Goal: Task Accomplishment & Management: Use online tool/utility

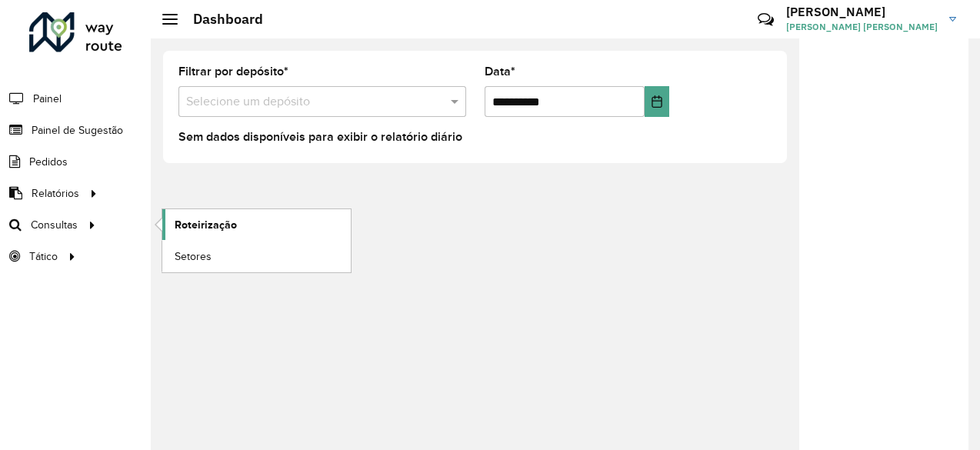
click at [220, 214] on link "Roteirização" at bounding box center [256, 224] width 189 height 31
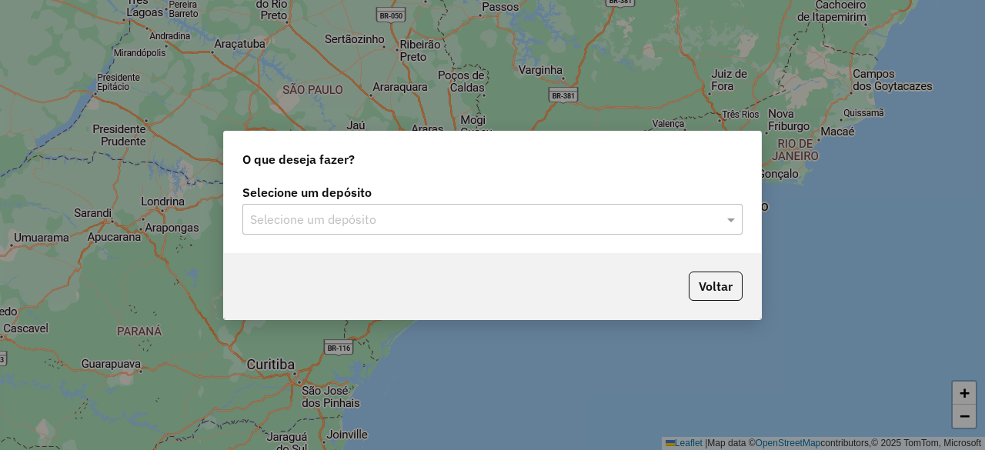
drag, startPoint x: 425, startPoint y: 242, endPoint x: 375, endPoint y: 211, distance: 58.1
click at [375, 211] on div "Selecione um depósito Selecione um depósito" at bounding box center [492, 217] width 537 height 72
click at [375, 211] on input "text" at bounding box center [477, 220] width 454 height 18
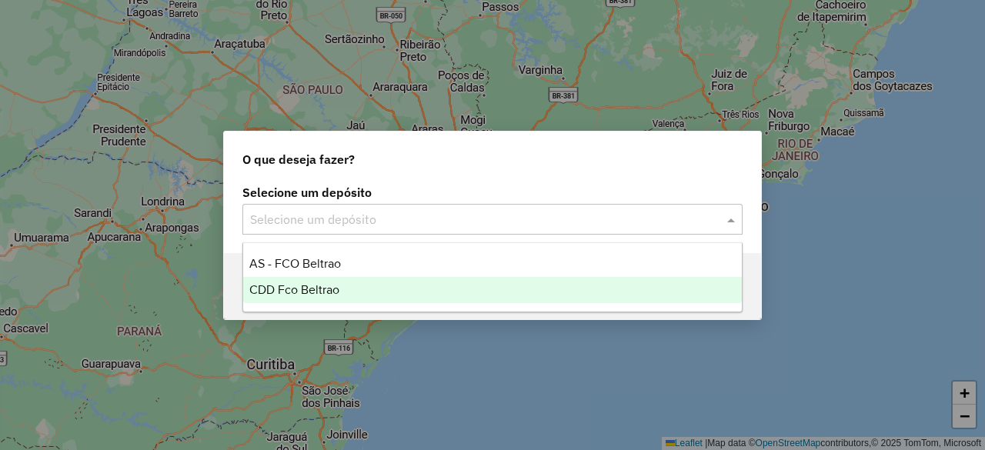
click at [294, 305] on ng-dropdown-panel "AS - FCO Beltrao CDD Fco Beltrao" at bounding box center [491, 277] width 499 height 70
click at [319, 298] on div "CDD Fco Beltrao" at bounding box center [492, 290] width 498 height 26
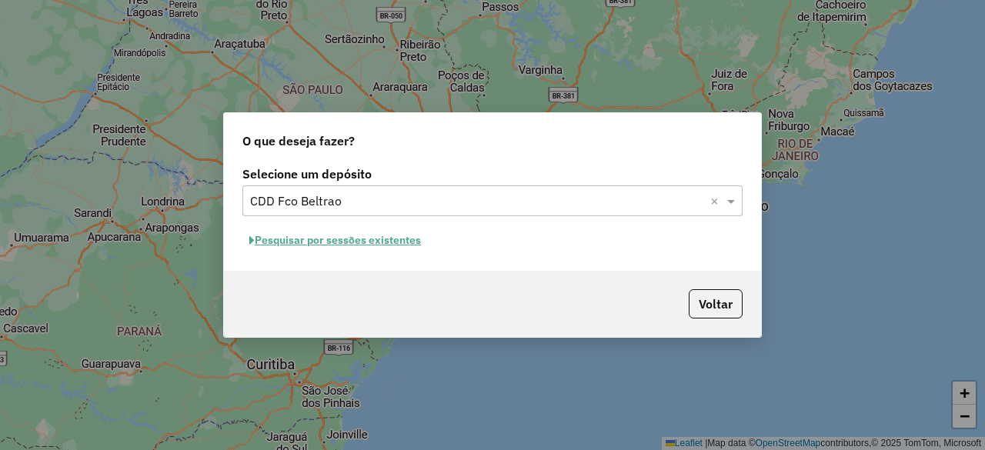
click at [363, 232] on button "Pesquisar por sessões existentes" at bounding box center [334, 241] width 185 height 24
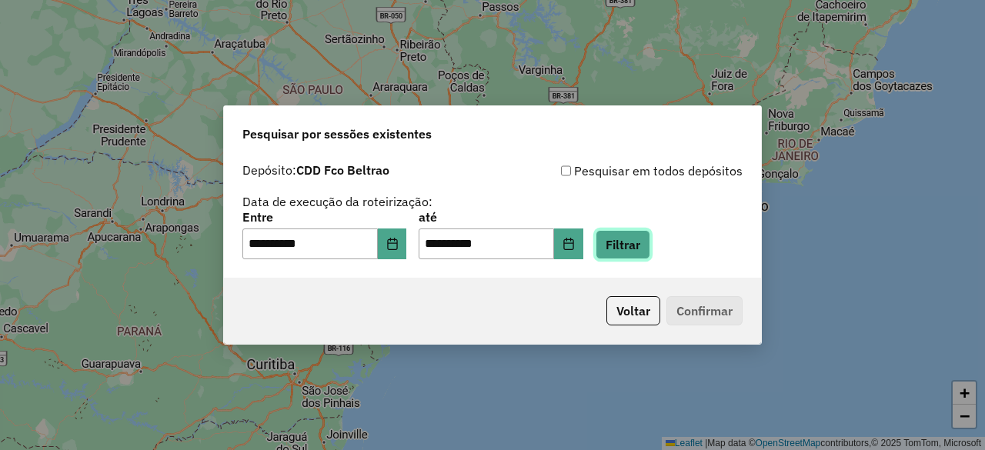
click at [636, 239] on button "Filtrar" at bounding box center [623, 244] width 55 height 29
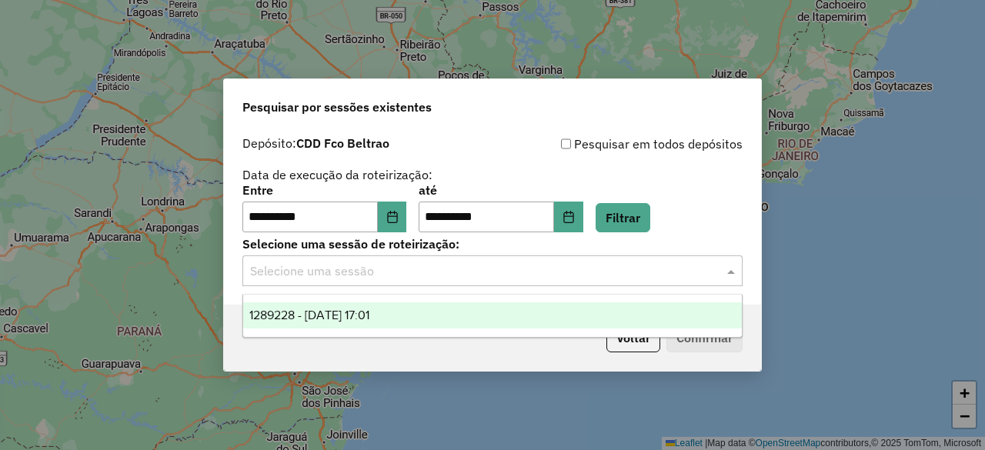
click at [437, 273] on input "text" at bounding box center [477, 271] width 454 height 18
click at [344, 319] on span "1289228 - 06/10/2025 17:01" at bounding box center [309, 315] width 120 height 13
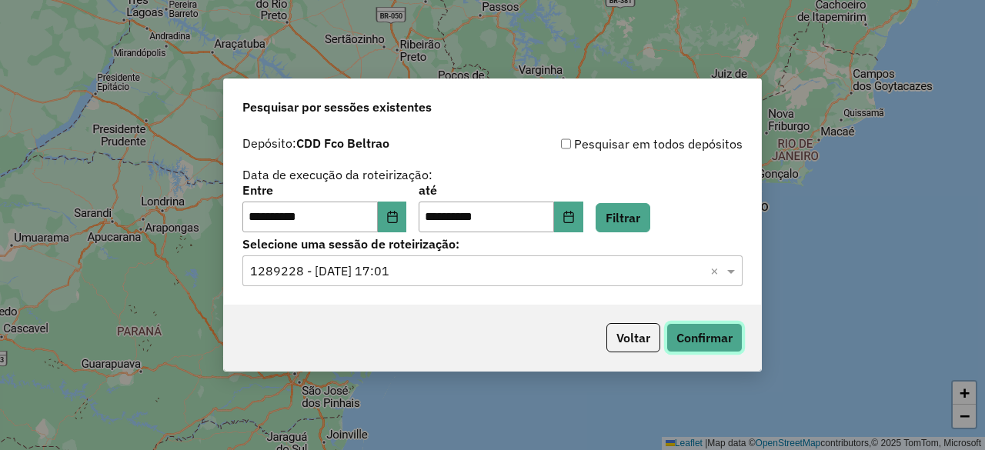
click at [697, 329] on button "Confirmar" at bounding box center [704, 337] width 76 height 29
click at [579, 221] on button "Choose Date" at bounding box center [568, 217] width 29 height 31
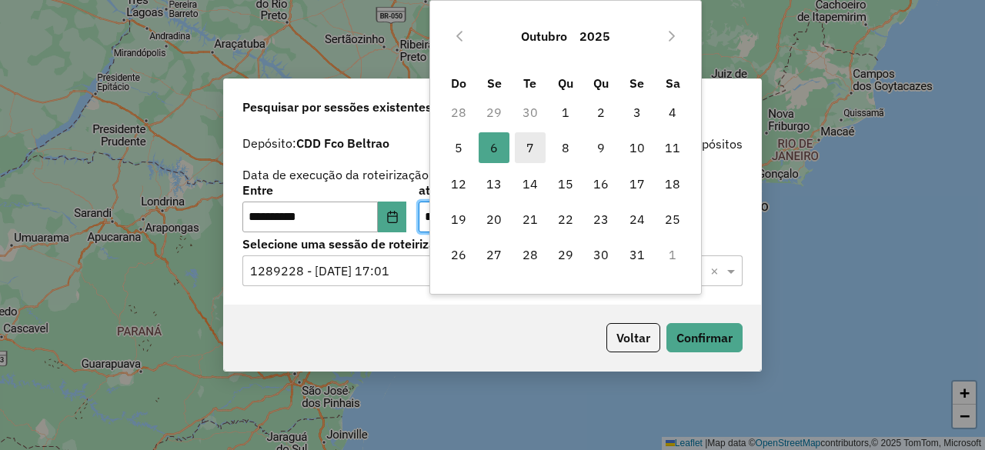
click at [529, 150] on span "7" at bounding box center [530, 147] width 31 height 31
type input "**********"
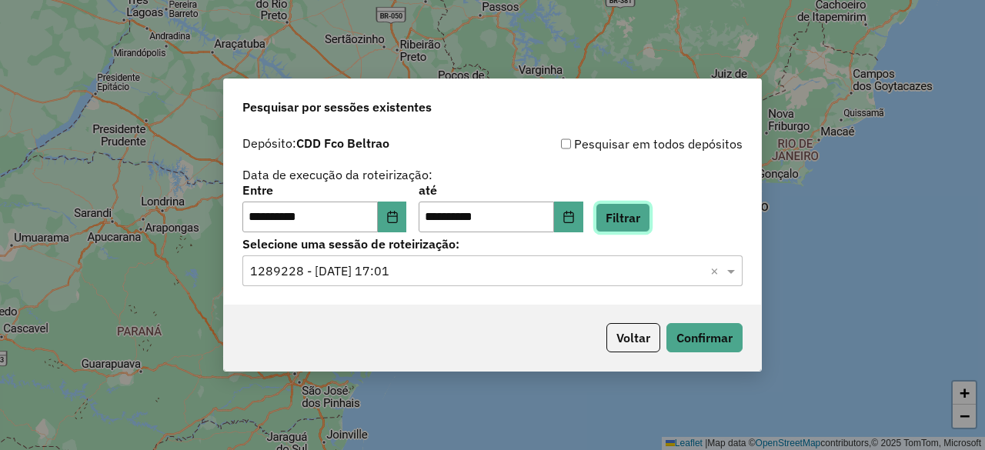
click at [643, 213] on button "Filtrar" at bounding box center [623, 217] width 55 height 29
click at [446, 281] on hb-app "**********" at bounding box center [492, 225] width 985 height 450
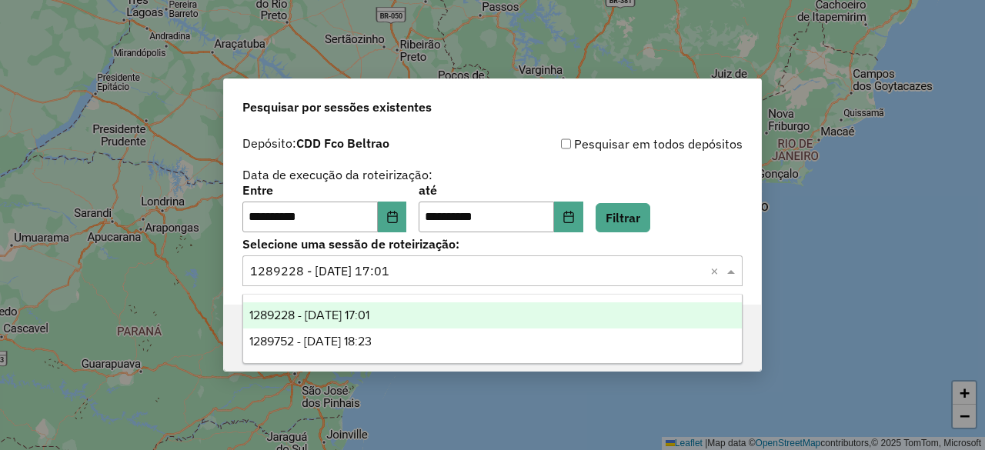
click at [446, 281] on div "Selecione uma sessão × 1289228 - 06/10/2025 17:01 ×" at bounding box center [492, 270] width 500 height 31
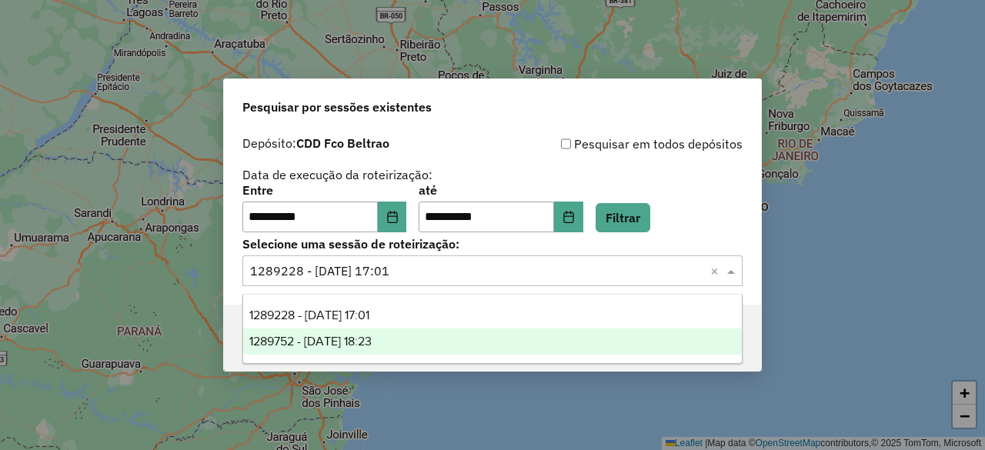
click at [362, 342] on span "1289752 - 07/10/2025 18:23" at bounding box center [310, 341] width 122 height 13
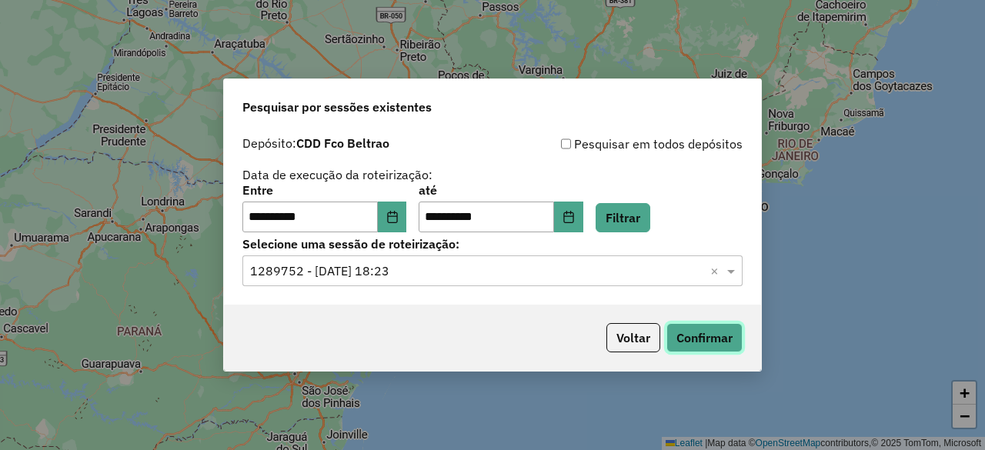
click at [691, 336] on button "Confirmar" at bounding box center [704, 337] width 76 height 29
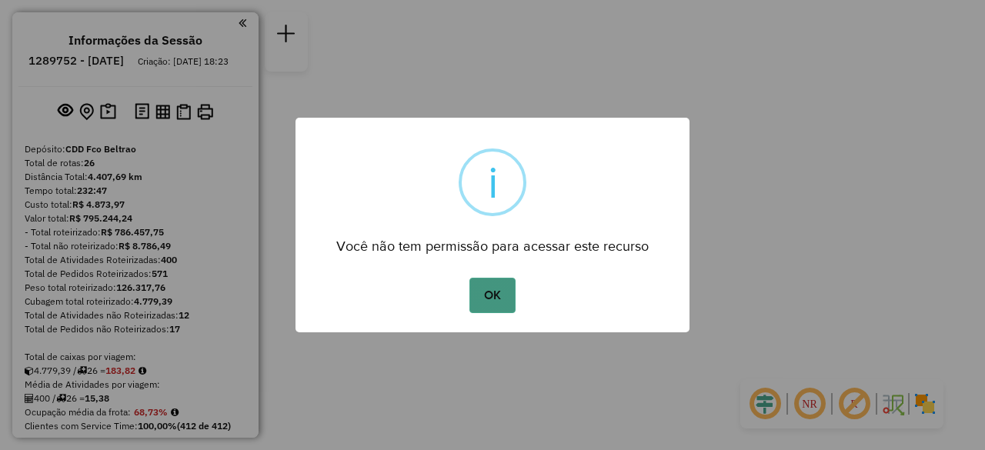
click at [492, 283] on button "OK" at bounding box center [491, 295] width 45 height 35
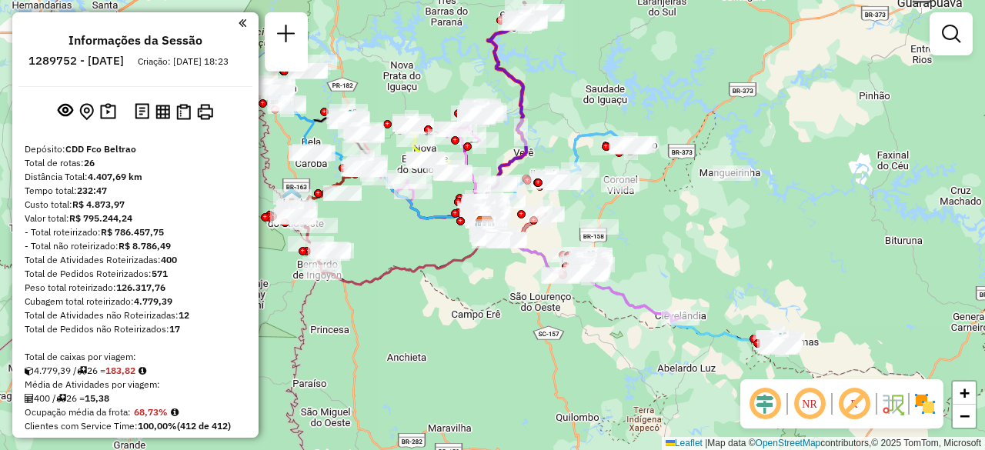
drag, startPoint x: 382, startPoint y: 312, endPoint x: 374, endPoint y: 283, distance: 29.5
click at [374, 283] on icon at bounding box center [407, 254] width 170 height 59
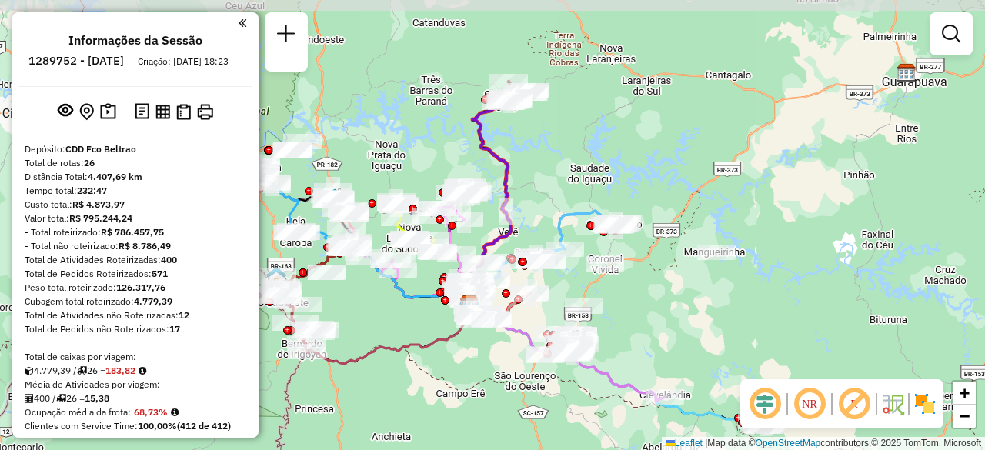
drag, startPoint x: 374, startPoint y: 283, endPoint x: 359, endPoint y: 362, distance: 80.7
click at [359, 362] on icon at bounding box center [392, 334] width 170 height 59
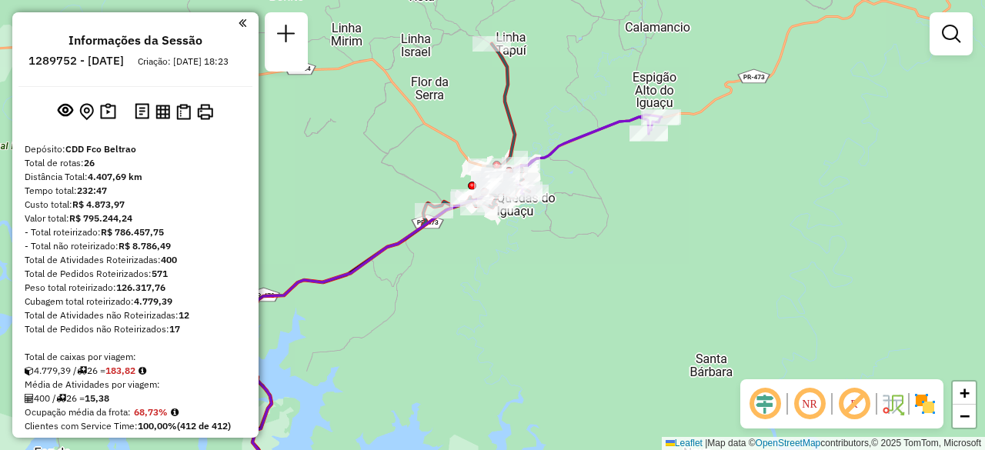
click at [509, 128] on icon at bounding box center [367, 270] width 325 height 452
select select "**********"
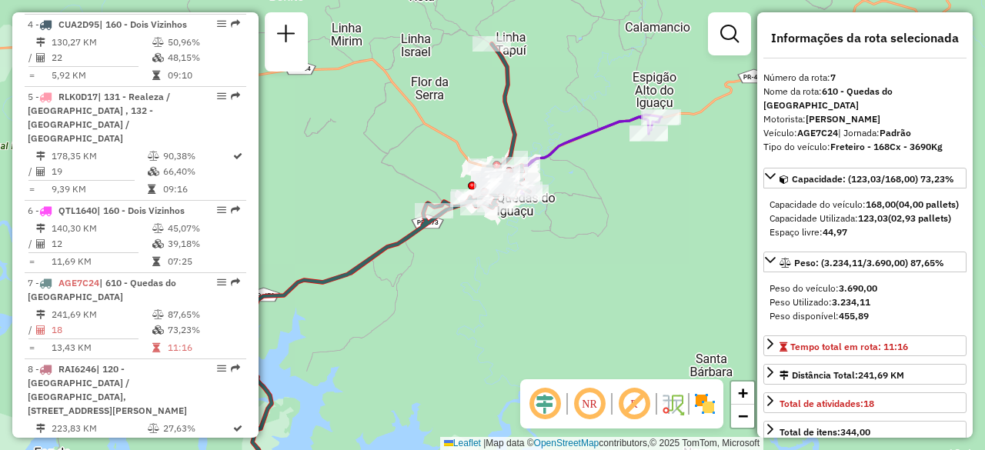
scroll to position [1146, 0]
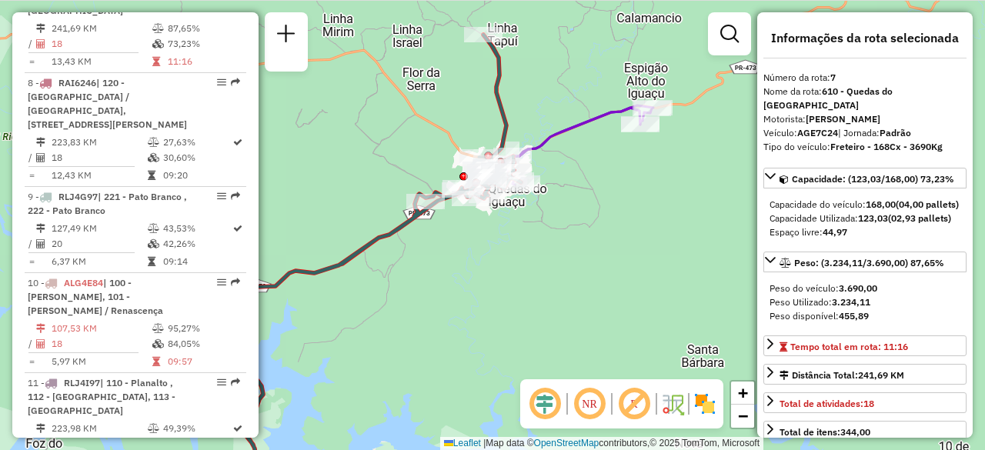
drag, startPoint x: 576, startPoint y: 312, endPoint x: 559, endPoint y: 303, distance: 18.2
click at [559, 303] on div "Janela de atendimento Grade de atendimento Capacidade Transportadoras Veículos …" at bounding box center [492, 225] width 985 height 450
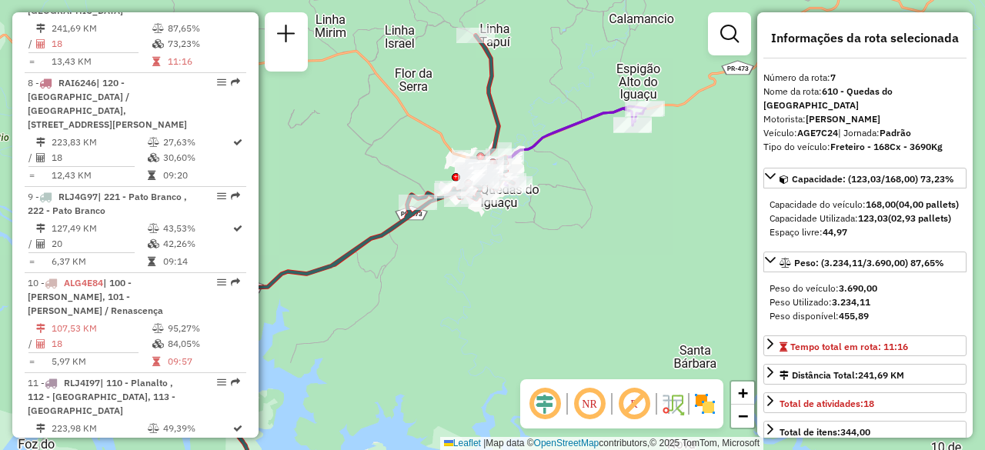
click at [542, 132] on icon at bounding box center [570, 145] width 151 height 79
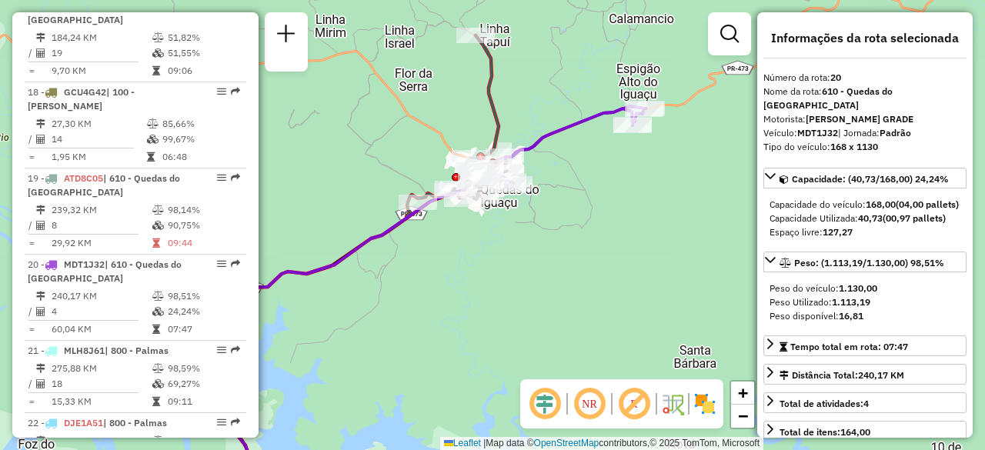
scroll to position [2332, 0]
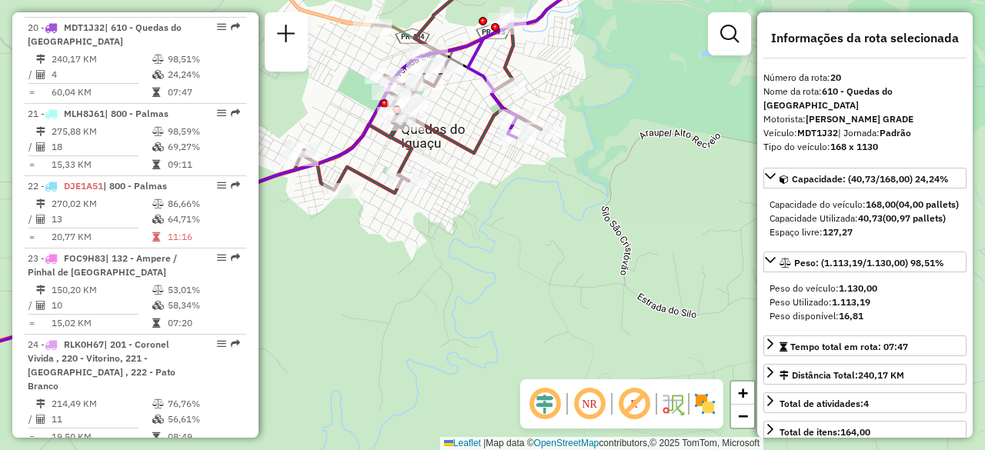
click at [475, 58] on icon at bounding box center [557, 46] width 179 height 182
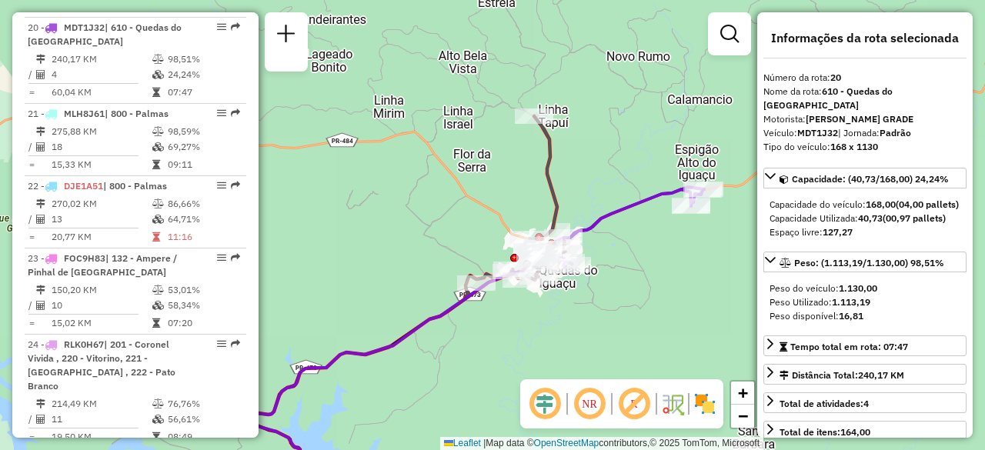
click at [546, 323] on div "Janela de atendimento Grade de atendimento Capacidade Transportadoras Veículos …" at bounding box center [492, 225] width 985 height 450
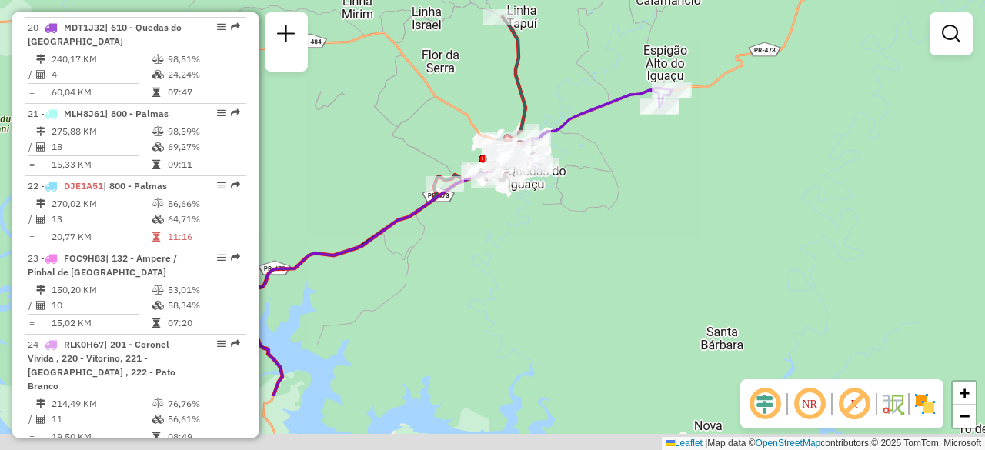
drag, startPoint x: 546, startPoint y: 323, endPoint x: 480, endPoint y: 191, distance: 147.6
click at [480, 191] on div "Rota 7 - Placa AGE7C24 34827752 - ROTA 21 COMERCIO DE LANCHES E BEBIDAS LT Jane…" at bounding box center [492, 225] width 985 height 450
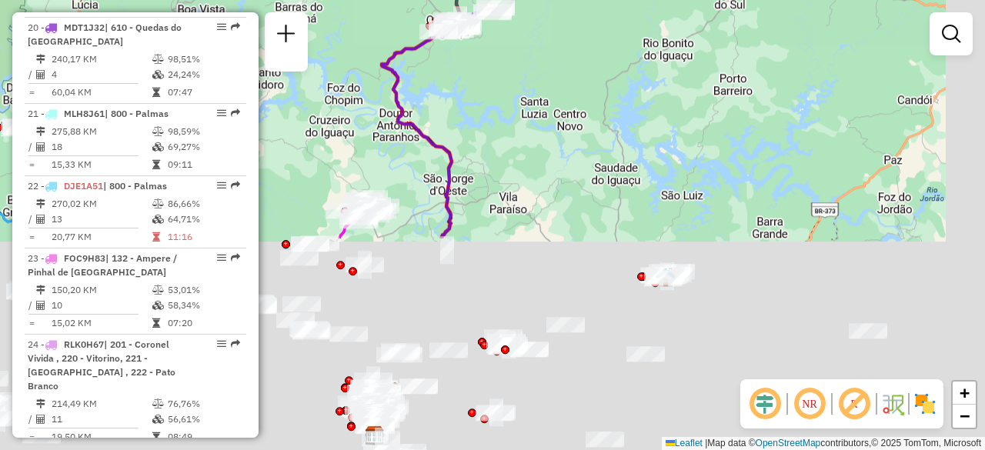
drag, startPoint x: 528, startPoint y: 358, endPoint x: 458, endPoint y: 76, distance: 290.2
click at [458, 76] on div "Janela de atendimento Grade de atendimento Capacidade Transportadoras Veículos …" at bounding box center [492, 225] width 985 height 450
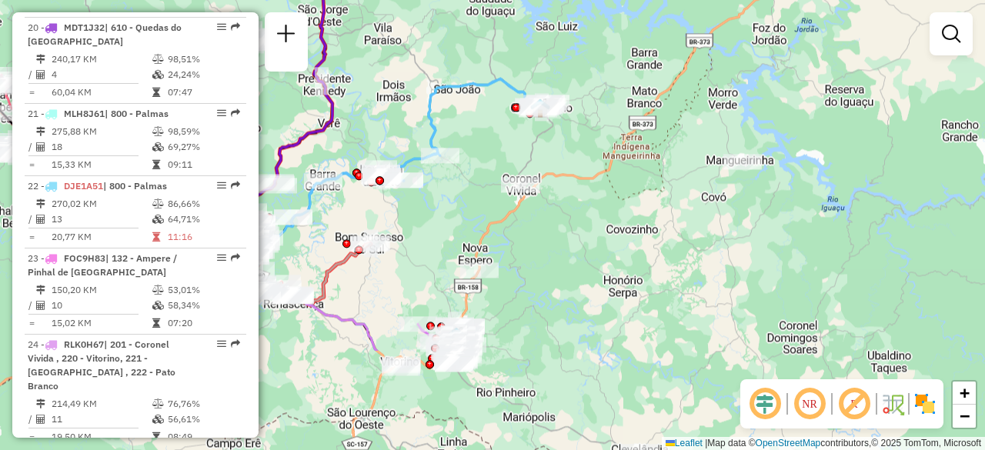
drag, startPoint x: 561, startPoint y: 201, endPoint x: 449, endPoint y: 57, distance: 182.5
click at [449, 57] on div "Rota 7 - Placa AGE7C24 34834714 - CLEITON FIUZA E CIA LTDA Rota 7 - Placa AGE7C…" at bounding box center [492, 225] width 985 height 450
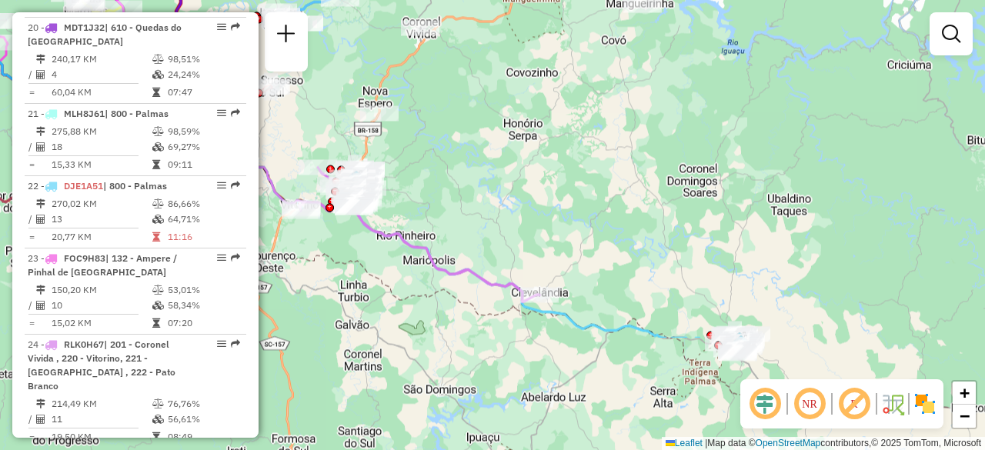
drag, startPoint x: 592, startPoint y: 306, endPoint x: 457, endPoint y: 152, distance: 205.0
click at [457, 152] on div "Rota 7 - Placa AGE7C24 34834714 - CLEITON FIUZA E CIA LTDA Rota 7 - Placa AGE7C…" at bounding box center [492, 225] width 985 height 450
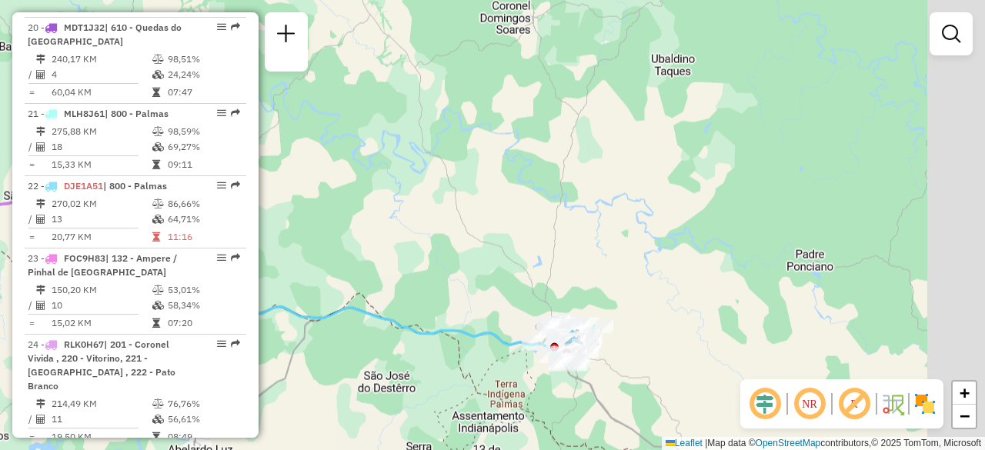
drag, startPoint x: 633, startPoint y: 302, endPoint x: 445, endPoint y: 150, distance: 241.9
click at [445, 150] on div "Rota 7 - Placa AGE7C24 34834714 - CLEITON FIUZA E CIA LTDA Rota 7 - Placa AGE7C…" at bounding box center [492, 225] width 985 height 450
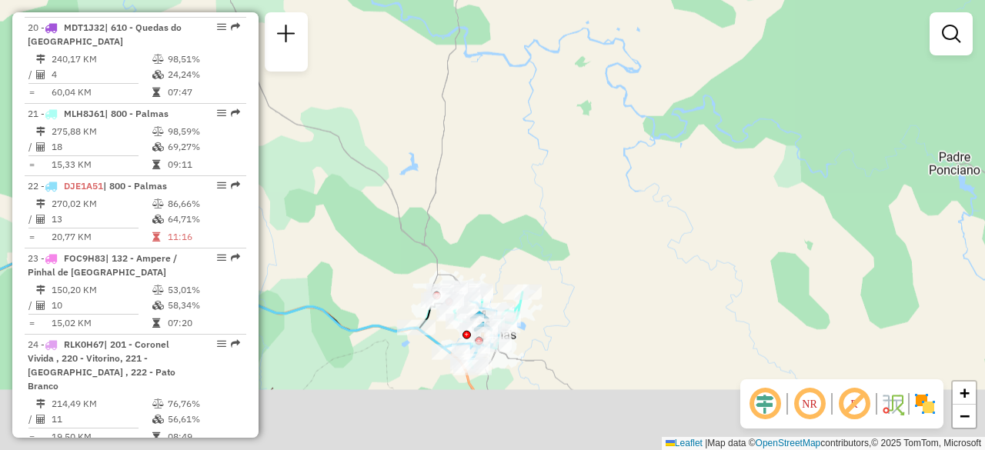
drag, startPoint x: 528, startPoint y: 272, endPoint x: 451, endPoint y: 94, distance: 193.7
click at [451, 94] on div "Rota 7 - Placa AGE7C24 34834714 - CLEITON FIUZA E CIA LTDA Rota 7 - Placa AGE7C…" at bounding box center [492, 225] width 985 height 450
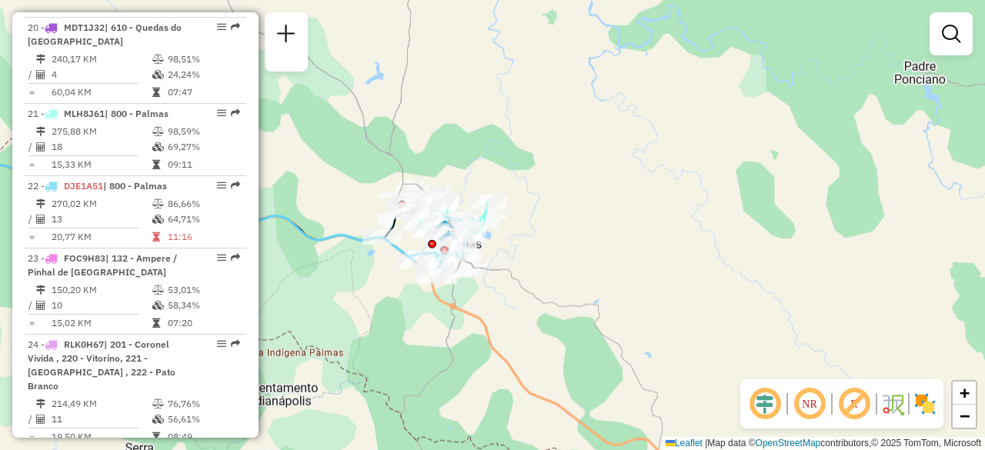
click at [317, 245] on icon at bounding box center [184, 217] width 564 height 105
select select "**********"
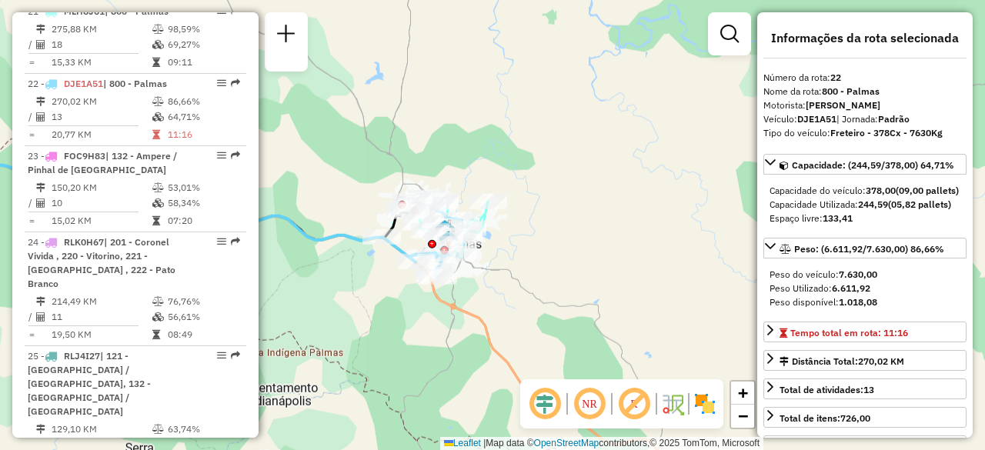
scroll to position [2490, 0]
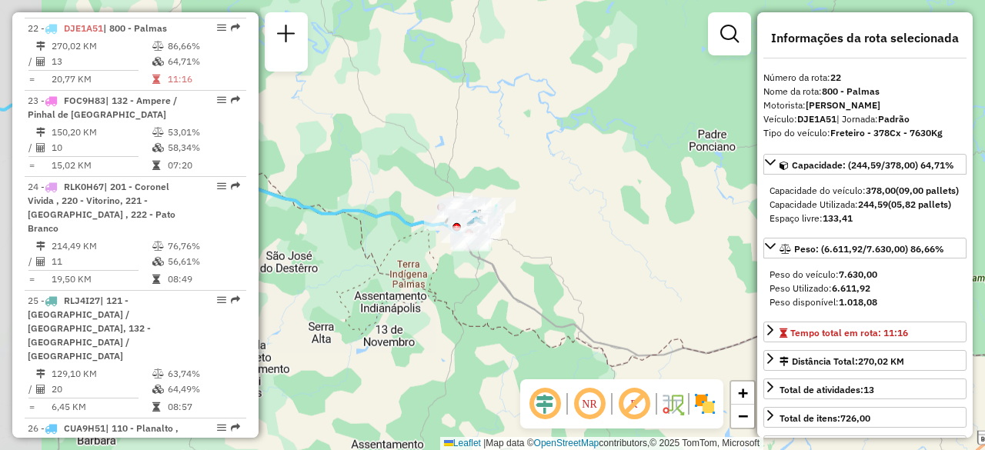
drag, startPoint x: 314, startPoint y: 236, endPoint x: 409, endPoint y: 223, distance: 96.3
click at [409, 223] on icon at bounding box center [241, 172] width 488 height 137
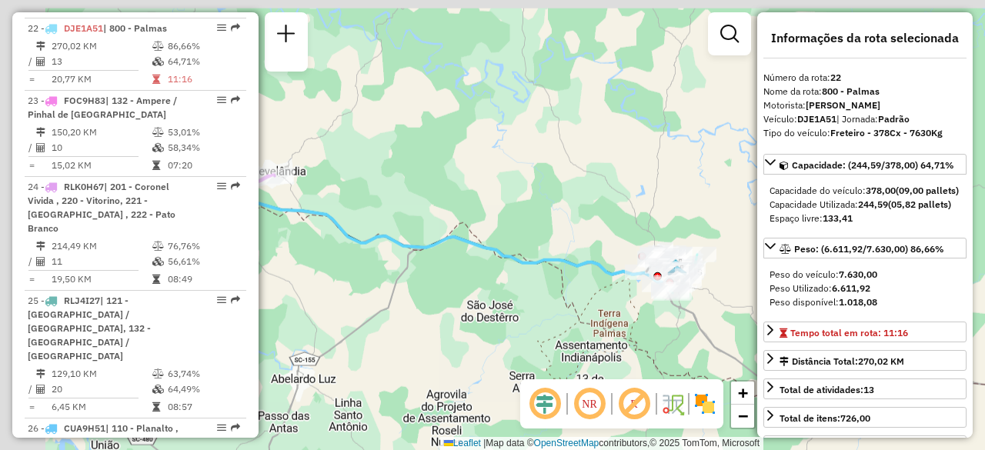
drag, startPoint x: 516, startPoint y: 246, endPoint x: 672, endPoint y: 289, distance: 161.1
click at [672, 289] on icon at bounding box center [393, 207] width 583 height 165
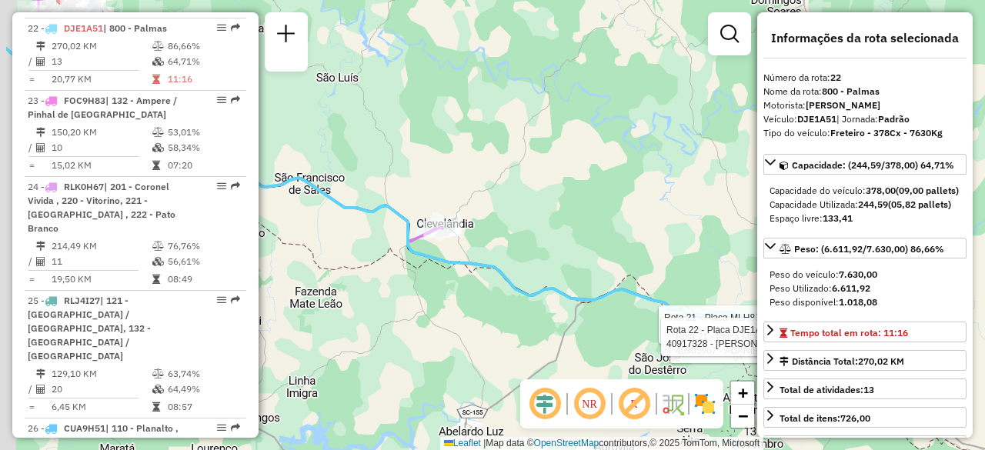
drag, startPoint x: 565, startPoint y: 193, endPoint x: 608, endPoint y: 202, distance: 44.1
click at [608, 202] on div "Rota 21 - Placa MLH8J61 40906246 - MARCELO MULINET Rota 21 - Placa MLH8J61 4090…" at bounding box center [492, 225] width 985 height 450
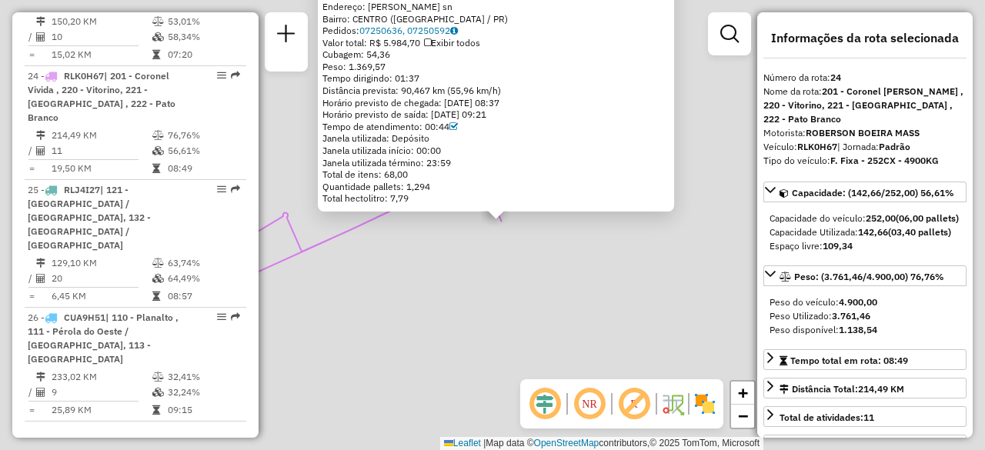
scroll to position [2648, 0]
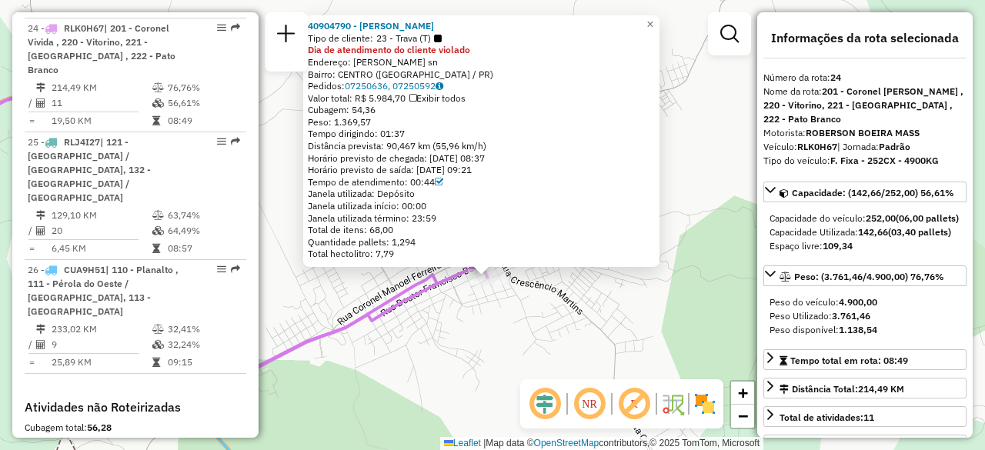
drag, startPoint x: 540, startPoint y: 334, endPoint x: 512, endPoint y: 398, distance: 69.6
click at [512, 398] on div "40904790 - MANOEL AUGUSTO GOLLU Tipo de cliente: 23 - Trava (T) Dia de atendime…" at bounding box center [492, 225] width 985 height 450
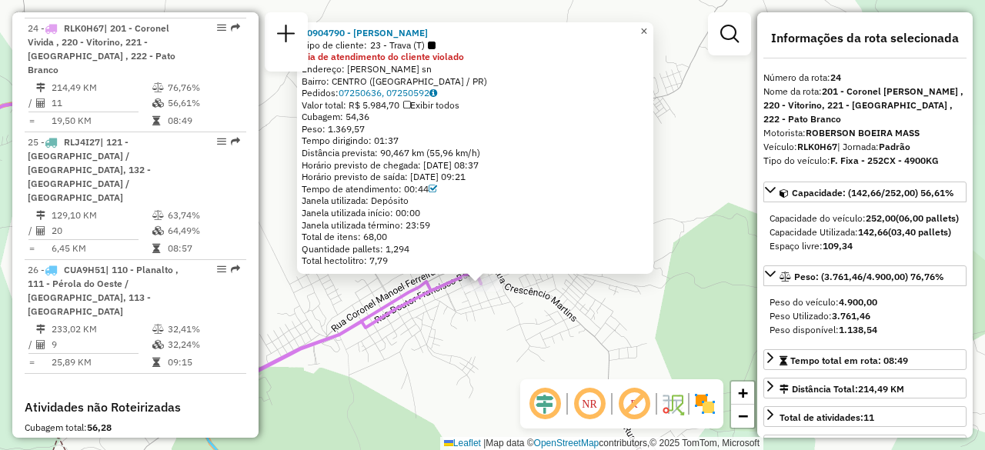
click at [647, 25] on span "×" at bounding box center [643, 31] width 7 height 13
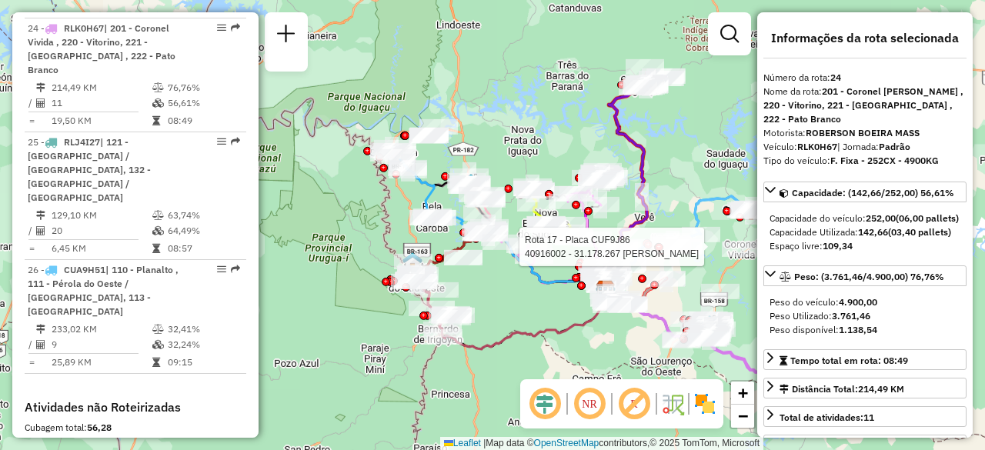
drag, startPoint x: 419, startPoint y: 142, endPoint x: 699, endPoint y: 258, distance: 303.6
click at [699, 255] on div at bounding box center [683, 246] width 38 height 15
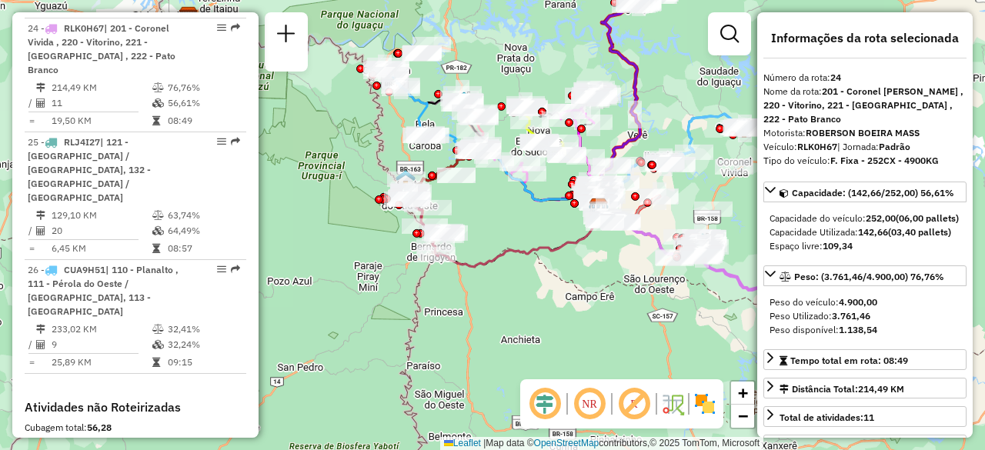
drag, startPoint x: 424, startPoint y: 268, endPoint x: 479, endPoint y: 242, distance: 60.6
click at [479, 242] on div "Janela de atendimento Grade de atendimento Capacidade Transportadoras Veículos …" at bounding box center [492, 225] width 985 height 450
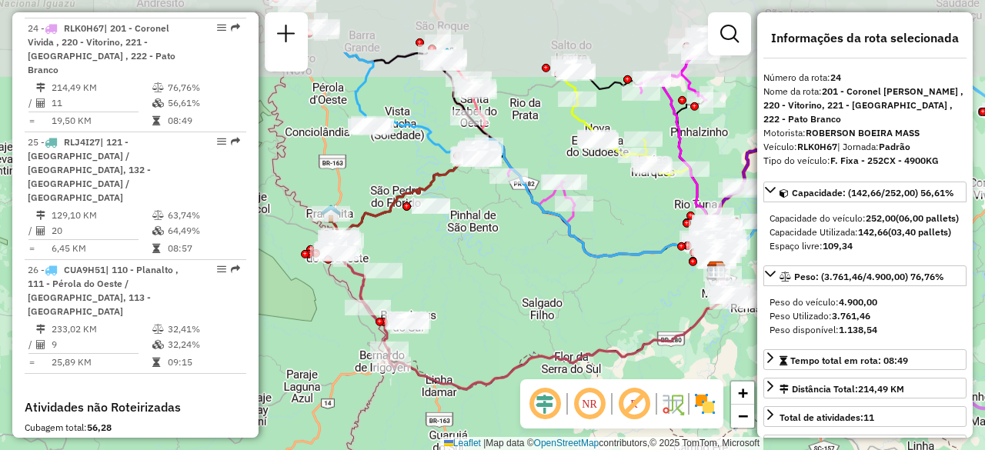
drag, startPoint x: 451, startPoint y: 184, endPoint x: 444, endPoint y: 265, distance: 81.9
click at [444, 265] on div "Janela de atendimento Grade de atendimento Capacidade Transportadoras Veículos …" at bounding box center [492, 225] width 985 height 450
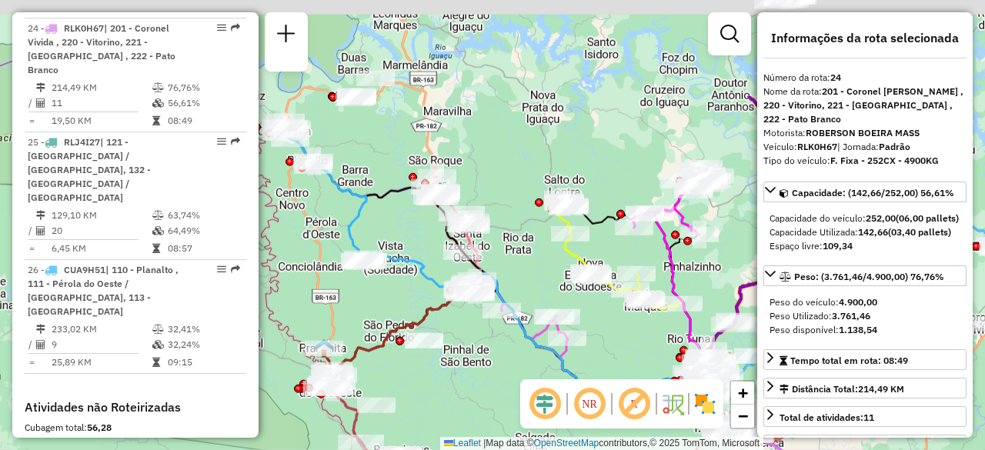
drag, startPoint x: 450, startPoint y: 305, endPoint x: 459, endPoint y: 476, distance: 171.1
click at [459, 449] on html "Aguarde... Pop-up bloqueado! Seu navegador bloqueou automáticamente a abertura …" at bounding box center [492, 225] width 985 height 450
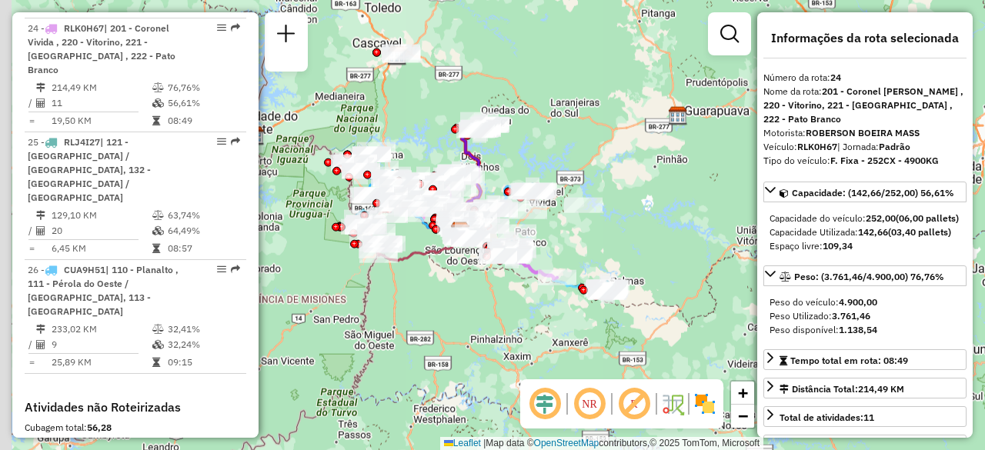
drag, startPoint x: 361, startPoint y: 87, endPoint x: 375, endPoint y: 110, distance: 27.3
click at [375, 110] on div "Janela de atendimento Grade de atendimento Capacidade Transportadoras Veículos …" at bounding box center [492, 225] width 985 height 450
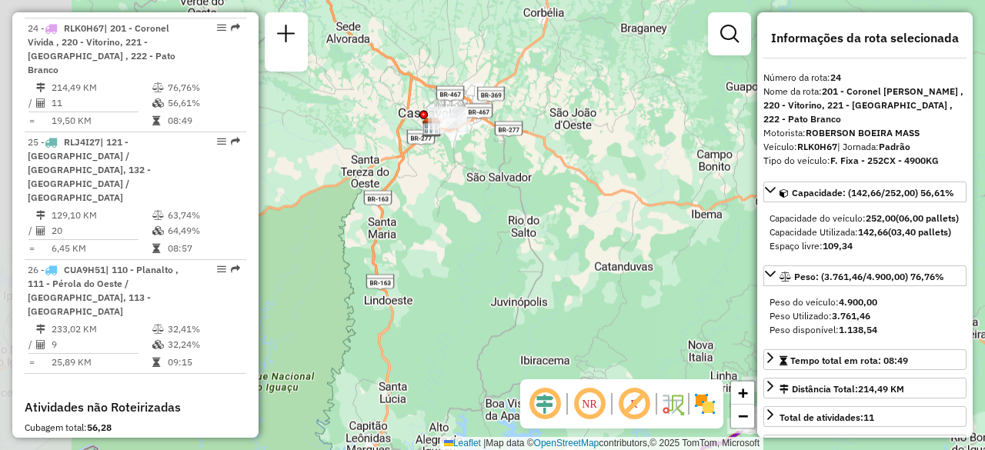
drag, startPoint x: 462, startPoint y: 195, endPoint x: 546, endPoint y: 231, distance: 90.3
click at [546, 231] on div "Janela de atendimento Grade de atendimento Capacidade Transportadoras Veículos …" at bounding box center [492, 225] width 985 height 450
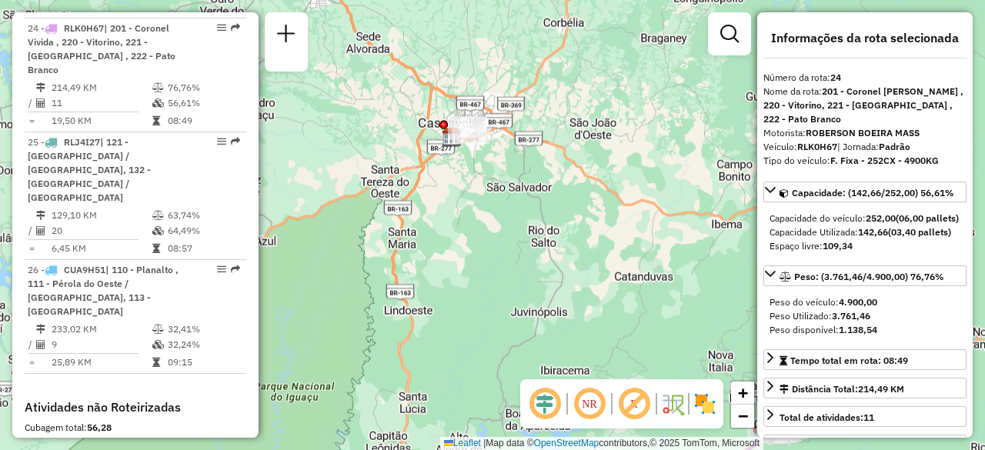
drag, startPoint x: 409, startPoint y: 235, endPoint x: 429, endPoint y: 247, distance: 23.1
click at [429, 247] on div "Janela de atendimento Grade de atendimento Capacidade Transportadoras Veículos …" at bounding box center [492, 225] width 985 height 450
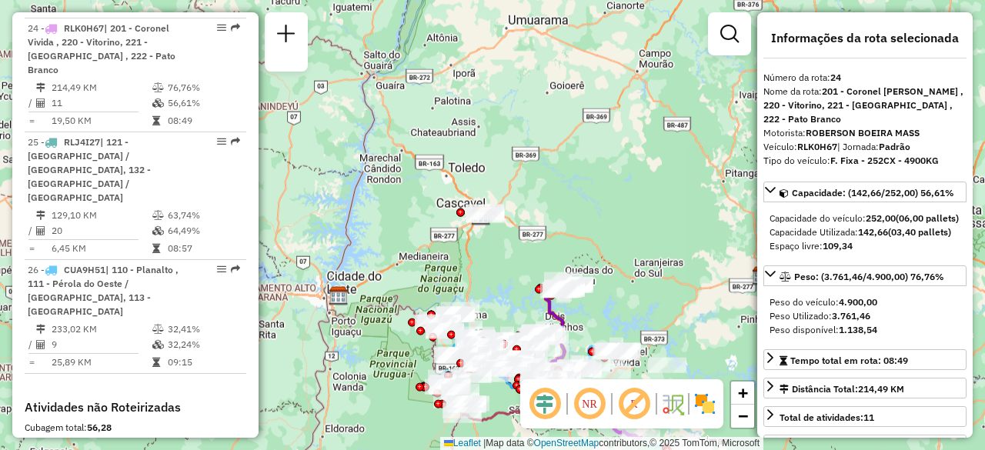
click at [409, 242] on div "Janela de atendimento Grade de atendimento Capacidade Transportadoras Veículos …" at bounding box center [492, 225] width 985 height 450
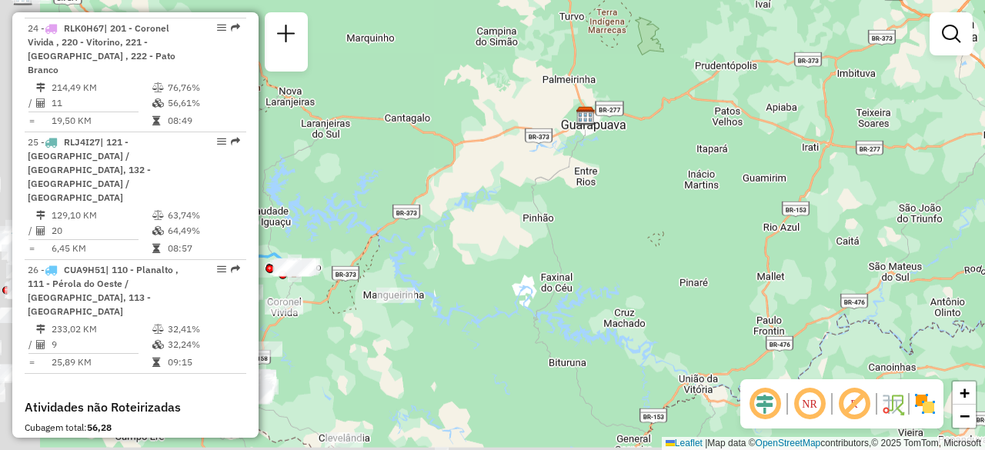
drag, startPoint x: 406, startPoint y: 369, endPoint x: 729, endPoint y: 169, distance: 380.5
click at [729, 169] on div "Janela de atendimento Grade de atendimento Capacidade Transportadoras Veículos …" at bounding box center [492, 225] width 985 height 450
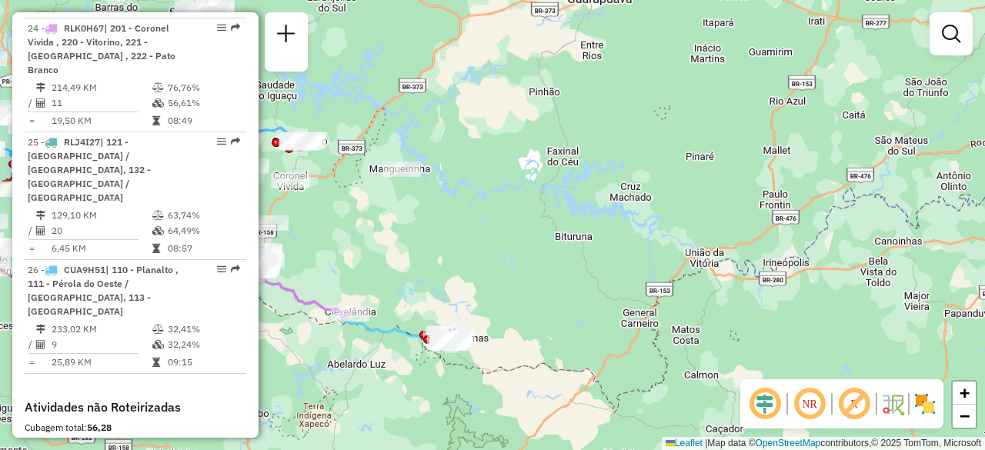
drag, startPoint x: 591, startPoint y: 285, endPoint x: 609, endPoint y: 196, distance: 91.1
click at [606, 196] on div "Janela de atendimento Grade de atendimento Capacidade Transportadoras Veículos …" at bounding box center [492, 225] width 985 height 450
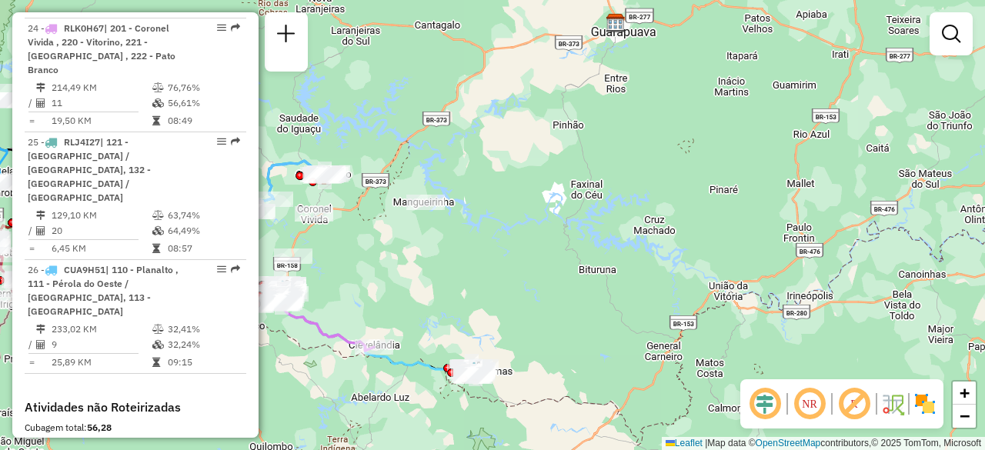
drag, startPoint x: 676, startPoint y: 210, endPoint x: 684, endPoint y: 209, distance: 8.6
click at [684, 209] on div "Janela de atendimento Grade de atendimento Capacidade Transportadoras Veículos …" at bounding box center [492, 225] width 985 height 450
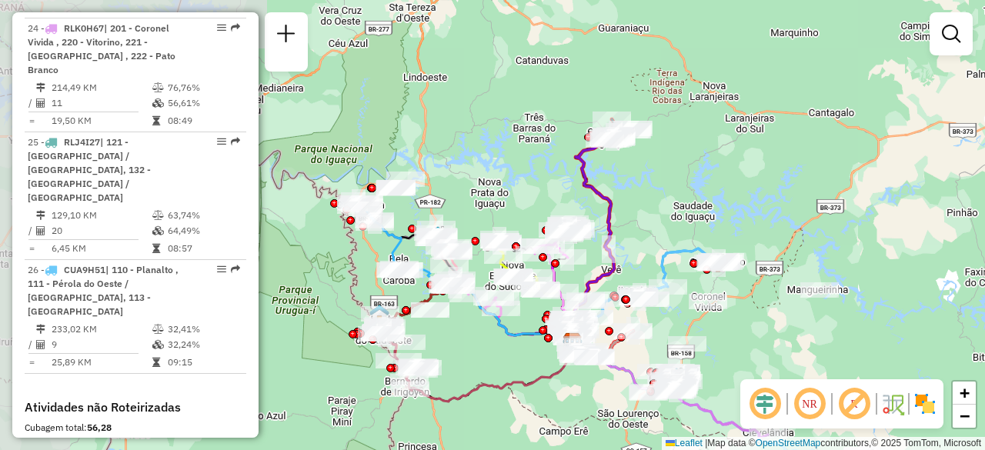
drag, startPoint x: 480, startPoint y: 265, endPoint x: 874, endPoint y: 353, distance: 403.6
click at [874, 353] on div "Janela de atendimento Grade de atendimento Capacidade Transportadoras Veículos …" at bounding box center [492, 225] width 985 height 450
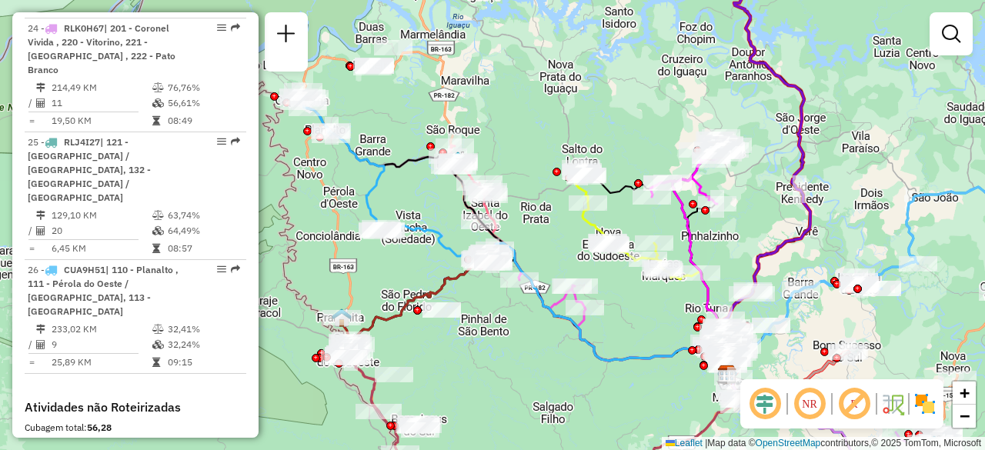
click at [374, 319] on icon at bounding box center [534, 309] width 386 height 132
select select "**********"
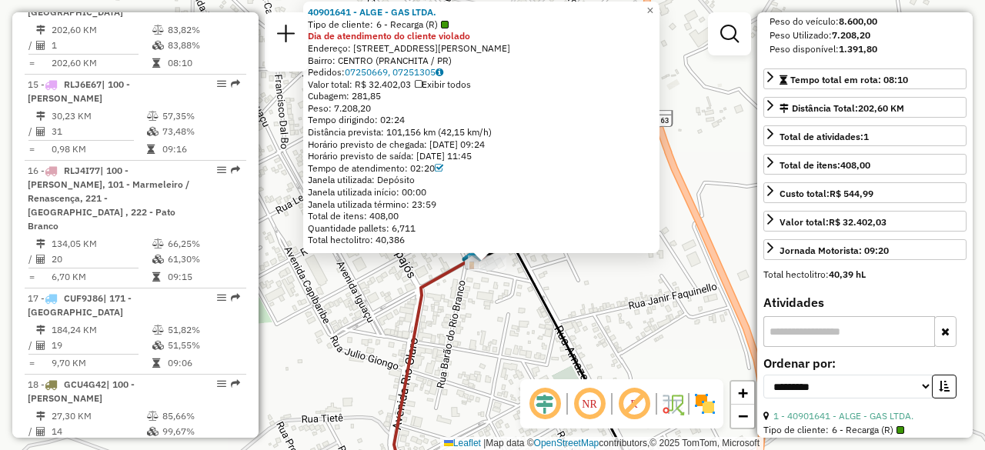
scroll to position [643, 0]
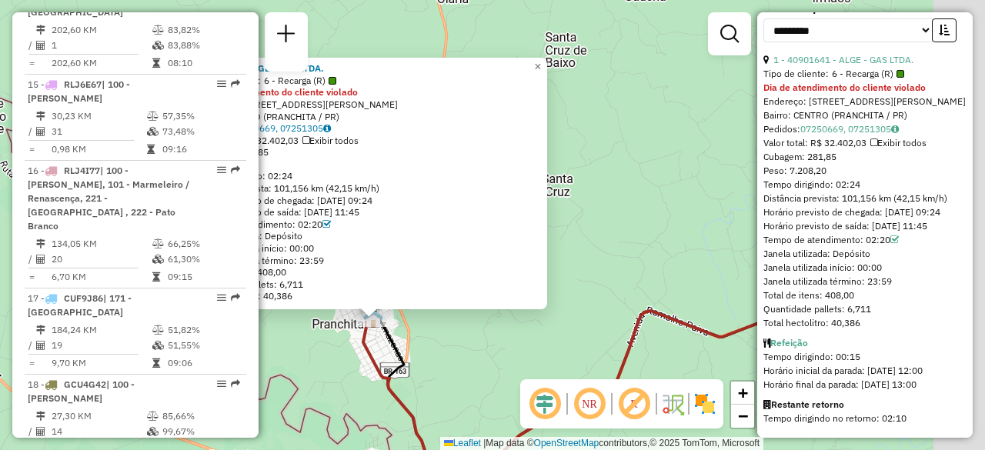
drag, startPoint x: 517, startPoint y: 326, endPoint x: 309, endPoint y: 351, distance: 210.0
click at [309, 351] on div "40901641 - ALGE - GAS LTDA. Tipo de cliente: 6 - Recarga (R) Dia de atendimento…" at bounding box center [492, 225] width 985 height 450
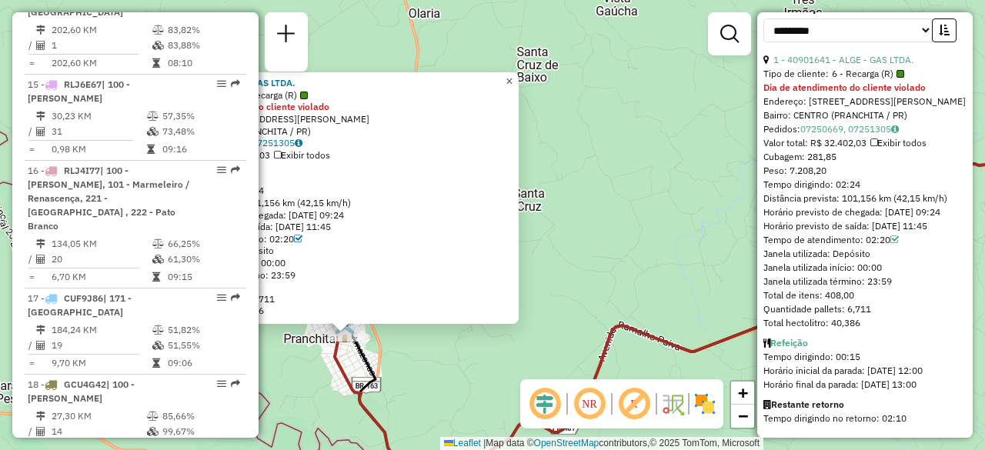
click at [519, 78] on link "×" at bounding box center [509, 81] width 18 height 18
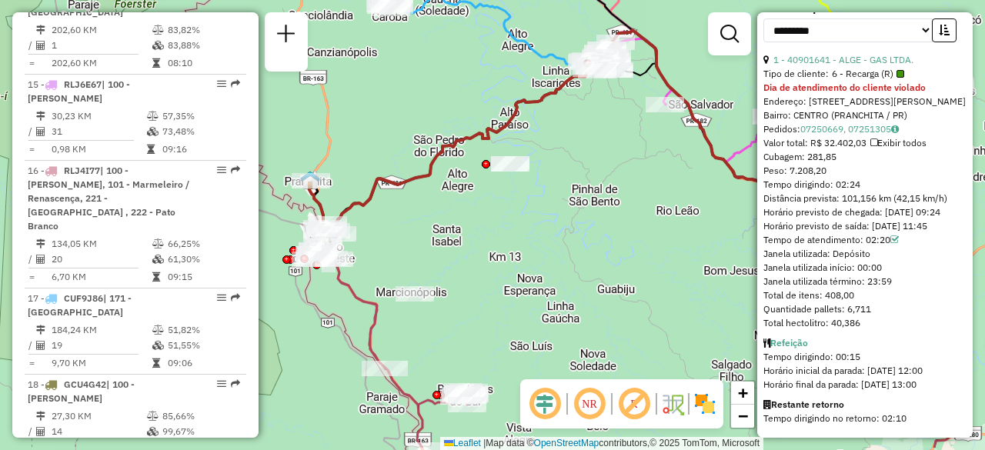
drag, startPoint x: 567, startPoint y: 221, endPoint x: 445, endPoint y: 175, distance: 130.0
click at [445, 175] on div "Janela de atendimento Grade de atendimento Capacidade Transportadoras Veículos …" at bounding box center [492, 225] width 985 height 450
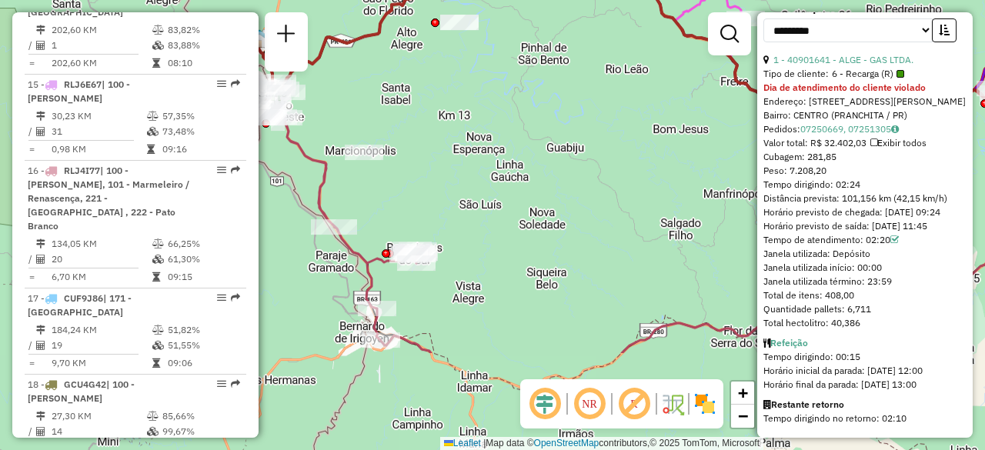
drag, startPoint x: 515, startPoint y: 298, endPoint x: 458, endPoint y: 177, distance: 133.5
click at [458, 177] on div "Janela de atendimento Grade de atendimento Capacidade Transportadoras Veículos …" at bounding box center [492, 225] width 985 height 450
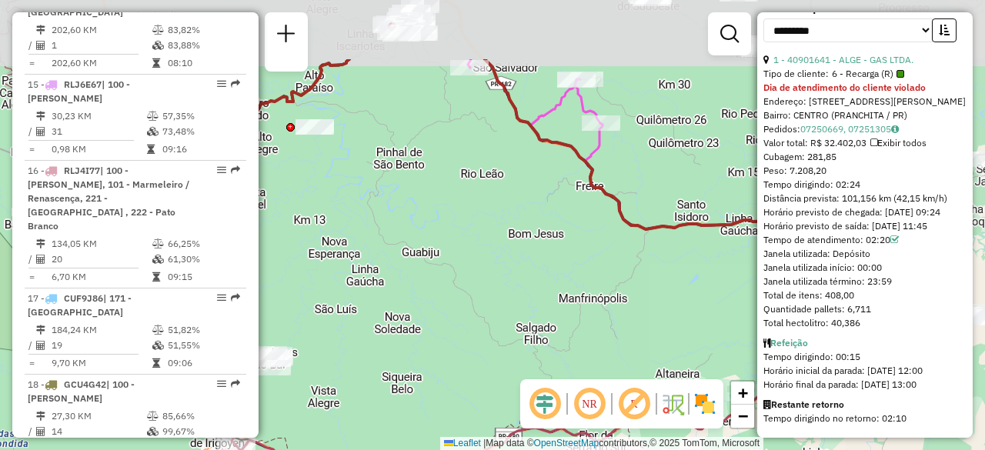
drag, startPoint x: 537, startPoint y: 219, endPoint x: 392, endPoint y: 324, distance: 178.5
click at [392, 324] on div "Janela de atendimento Grade de atendimento Capacidade Transportadoras Veículos …" at bounding box center [492, 225] width 985 height 450
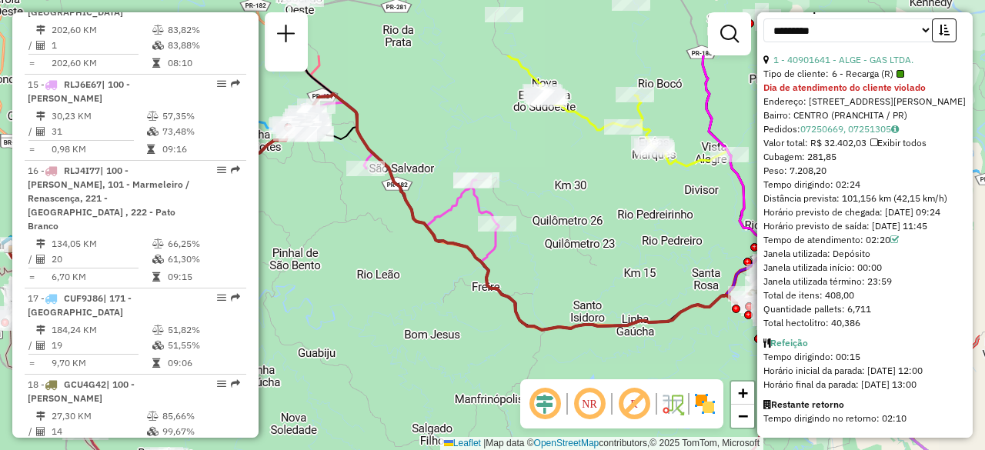
drag, startPoint x: 656, startPoint y: 219, endPoint x: 570, endPoint y: 382, distance: 184.8
click at [570, 382] on hb-router-mapa "Informações da Sessão 1289752 - [DATE] Criação: [DATE] 18:23 Depósito: CDD Fco …" at bounding box center [492, 225] width 985 height 450
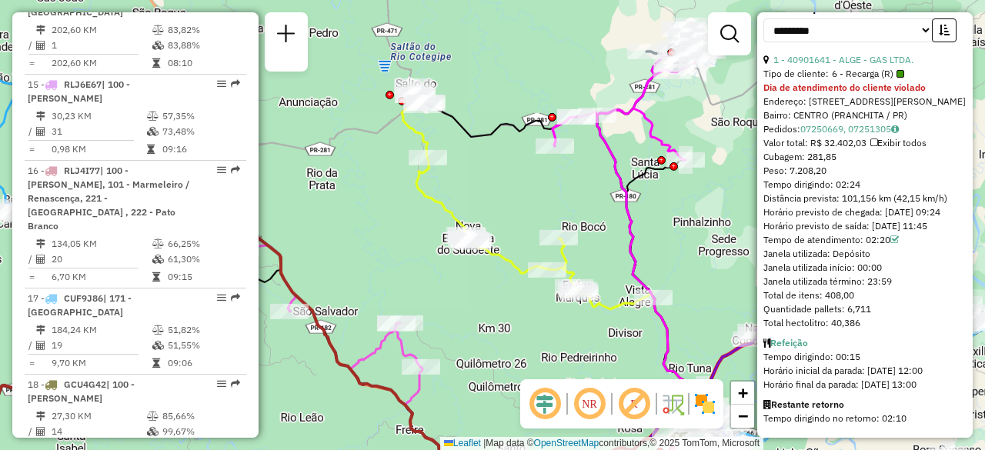
drag, startPoint x: 614, startPoint y: 275, endPoint x: 519, endPoint y: 355, distance: 125.0
click at [519, 355] on div "Janela de atendimento Grade de atendimento Capacidade Transportadoras Veículos …" at bounding box center [492, 225] width 985 height 450
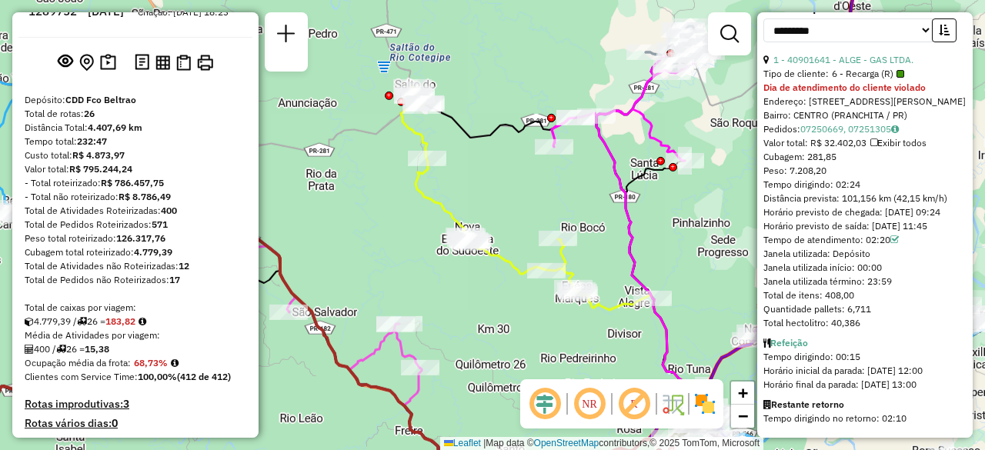
scroll to position [0, 0]
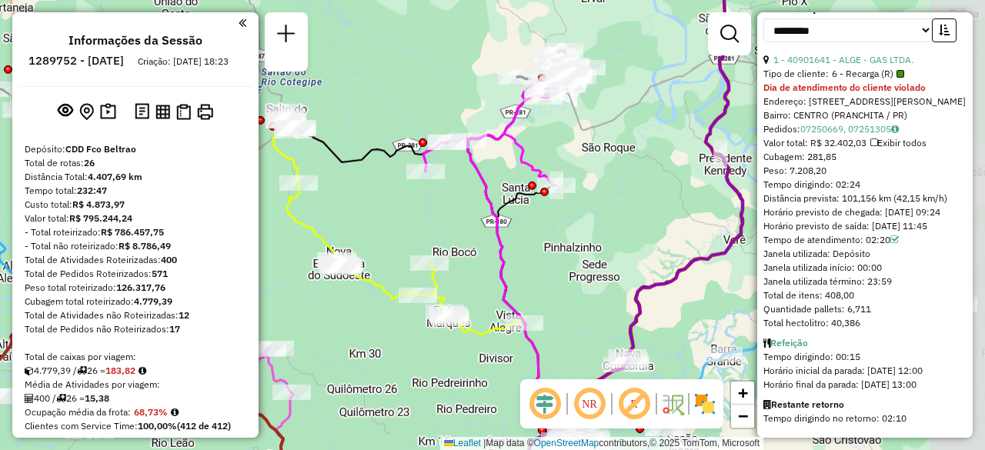
drag, startPoint x: 584, startPoint y: 227, endPoint x: 457, endPoint y: 252, distance: 129.3
click at [457, 252] on div "Janela de atendimento Grade de atendimento Capacidade Transportadoras Veículos …" at bounding box center [492, 225] width 985 height 450
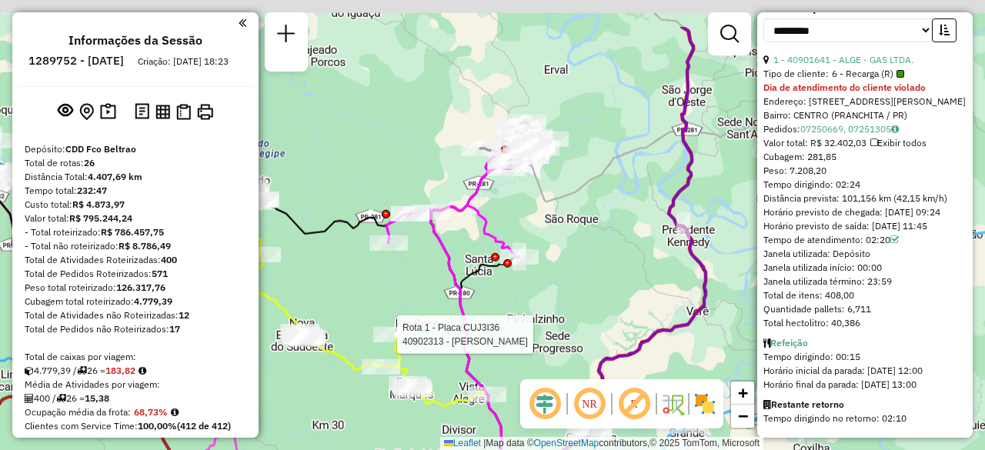
drag, startPoint x: 614, startPoint y: 258, endPoint x: 606, endPoint y: 264, distance: 9.9
click at [606, 264] on div "Rota 1 - Placa CUJ3I36 40902313 - OSCAR ANJOS DE SOUZA Janela de atendimento Gr…" at bounding box center [492, 225] width 985 height 450
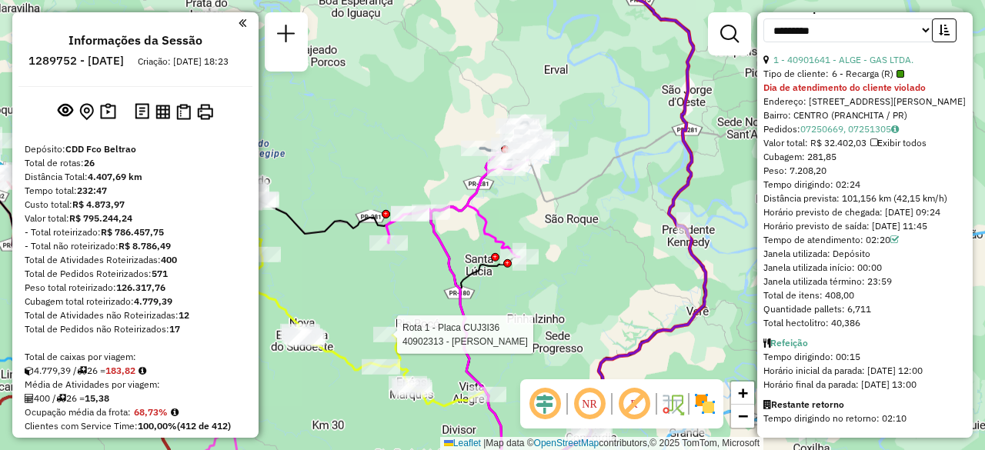
click at [462, 199] on icon at bounding box center [461, 268] width 150 height 254
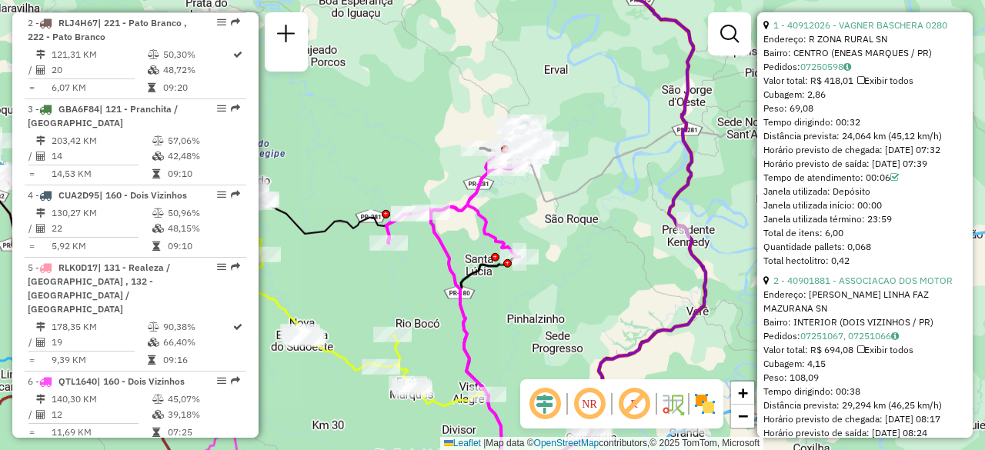
scroll to position [1060, 0]
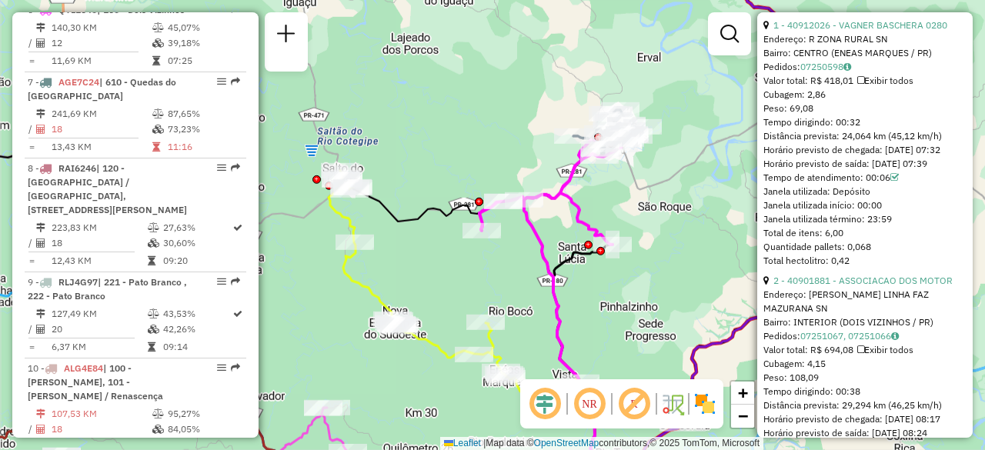
drag, startPoint x: 549, startPoint y: 186, endPoint x: 664, endPoint y: 169, distance: 115.9
click at [629, 169] on icon at bounding box center [554, 255] width 150 height 254
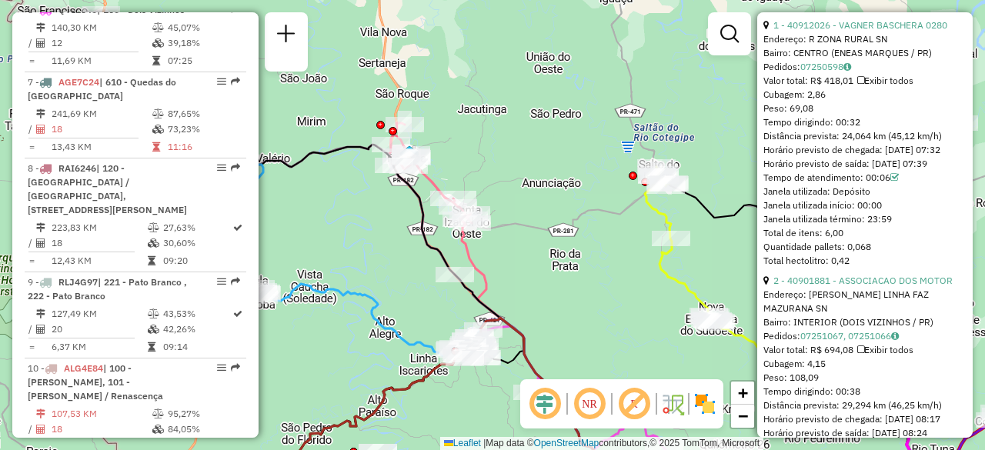
drag, startPoint x: 393, startPoint y: 244, endPoint x: 588, endPoint y: 256, distance: 195.1
click at [588, 256] on div "Janela de atendimento Grade de atendimento Capacidade Transportadoras Veículos …" at bounding box center [492, 225] width 985 height 450
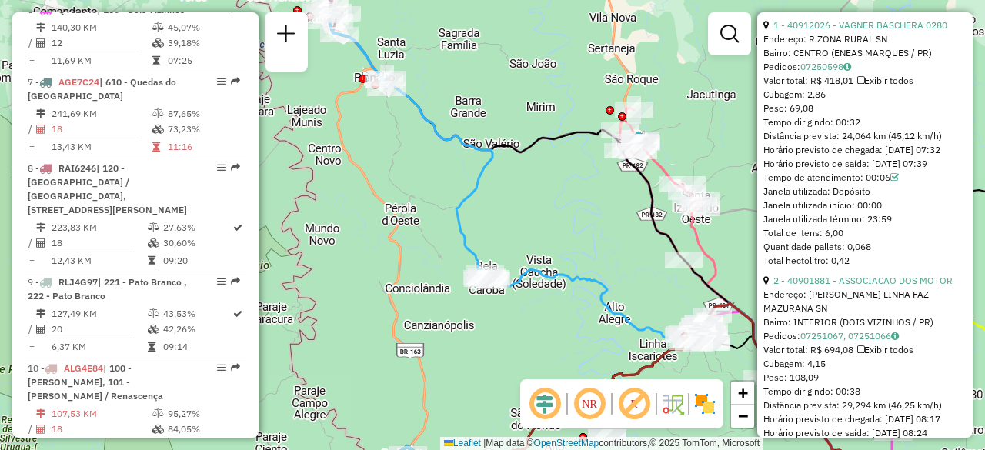
drag, startPoint x: 353, startPoint y: 228, endPoint x: 656, endPoint y: 264, distance: 304.5
click at [656, 264] on div "Janela de atendimento Grade de atendimento Capacidade Transportadoras Veículos …" at bounding box center [492, 225] width 985 height 450
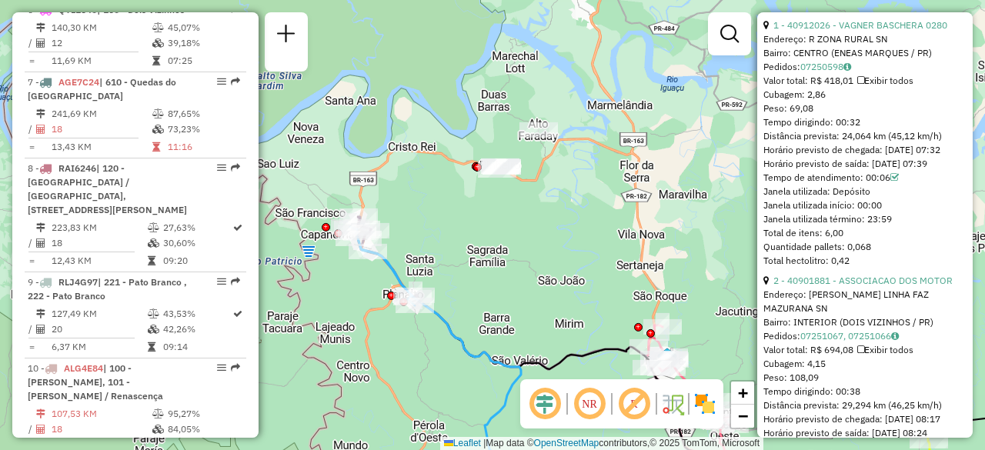
drag, startPoint x: 514, startPoint y: 115, endPoint x: 476, endPoint y: 265, distance: 155.4
click at [476, 265] on div "Janela de atendimento Grade de atendimento Capacidade Transportadoras Veículos …" at bounding box center [492, 225] width 985 height 450
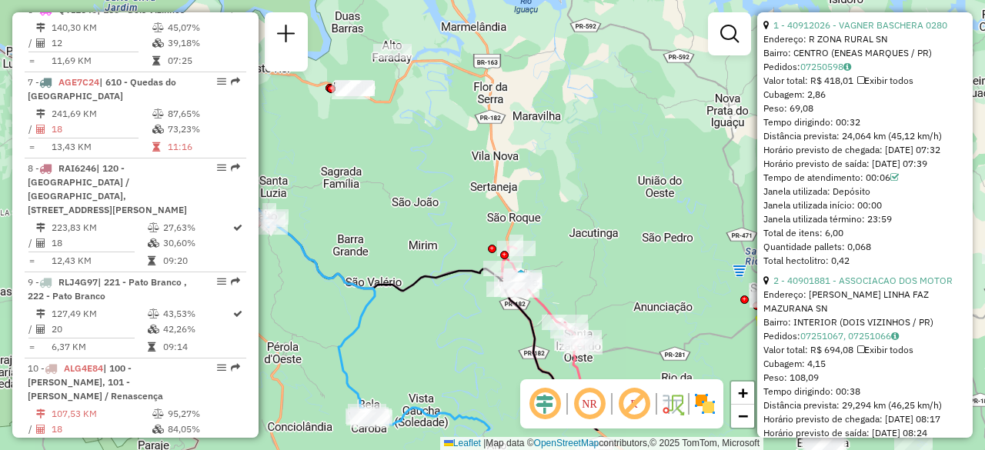
drag, startPoint x: 542, startPoint y: 215, endPoint x: 395, endPoint y: 148, distance: 160.5
click at [395, 148] on div "Janela de atendimento Grade de atendimento Capacidade Transportadoras Veículos …" at bounding box center [492, 225] width 985 height 450
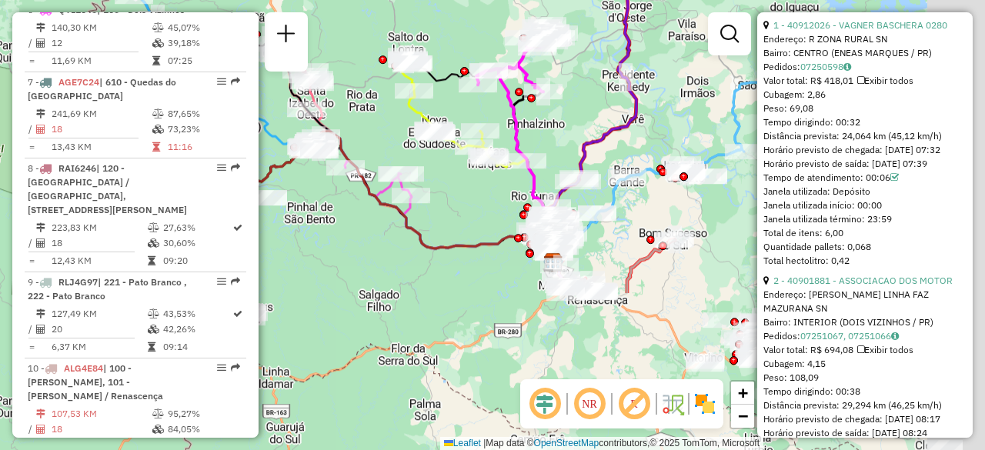
drag, startPoint x: 614, startPoint y: 252, endPoint x: 374, endPoint y: 39, distance: 320.5
click at [379, 55] on div at bounding box center [383, 59] width 8 height 8
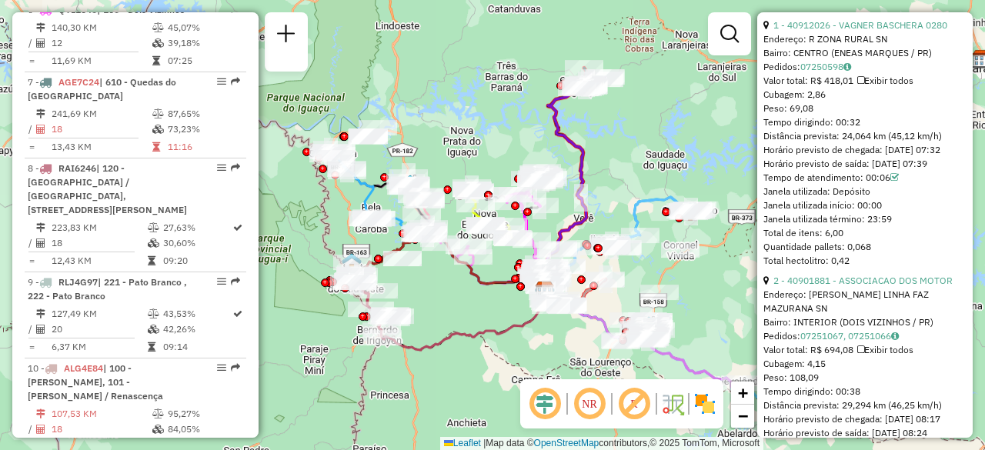
drag, startPoint x: 434, startPoint y: 302, endPoint x: 438, endPoint y: 398, distance: 96.3
click at [438, 398] on div "Janela de atendimento Grade de atendimento Capacidade Transportadoras Veículos …" at bounding box center [492, 225] width 985 height 450
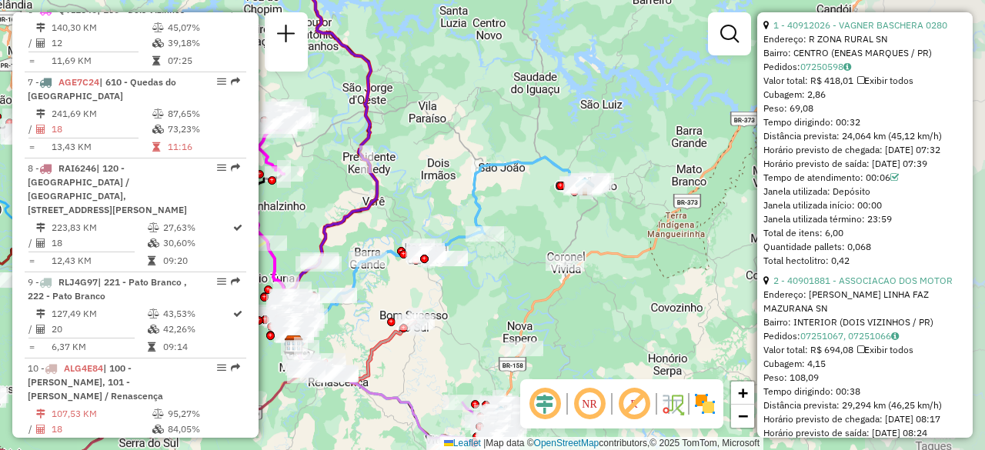
drag, startPoint x: 709, startPoint y: 189, endPoint x: 533, endPoint y: 191, distance: 176.2
click at [533, 191] on div "Janela de atendimento Grade de atendimento Capacidade Transportadoras Veículos …" at bounding box center [492, 225] width 985 height 450
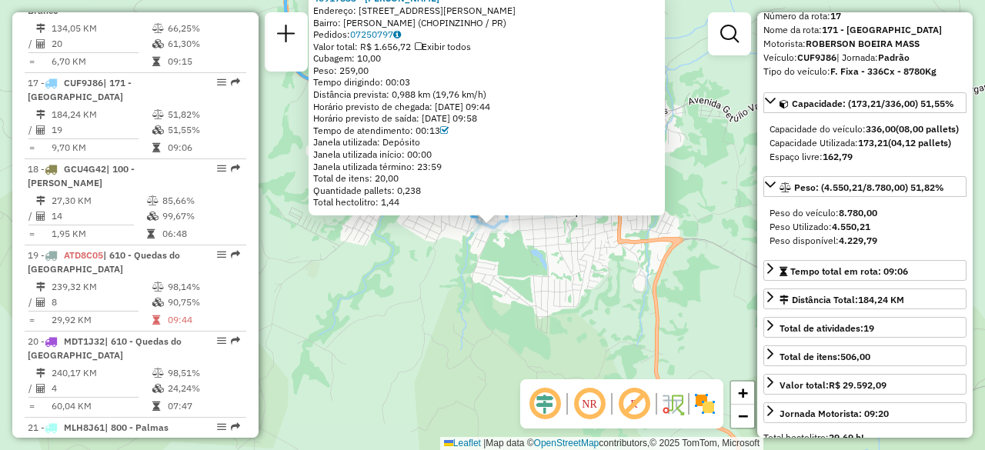
scroll to position [2088, 0]
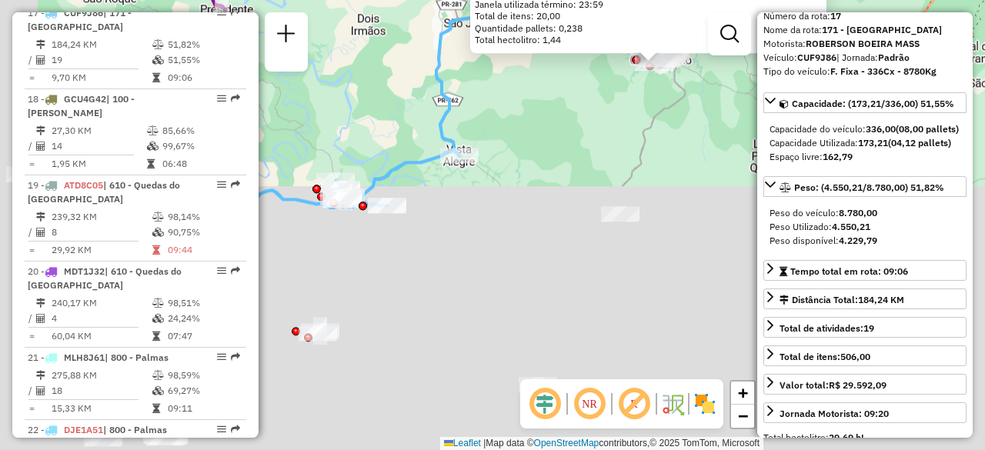
drag, startPoint x: 395, startPoint y: 409, endPoint x: 559, endPoint y: 124, distance: 328.8
click at [559, 124] on div "40917833 - [PERSON_NAME]: [STREET_ADDRESS][PERSON_NAME][PERSON_NAME] Pedidos: 0…" at bounding box center [492, 225] width 985 height 450
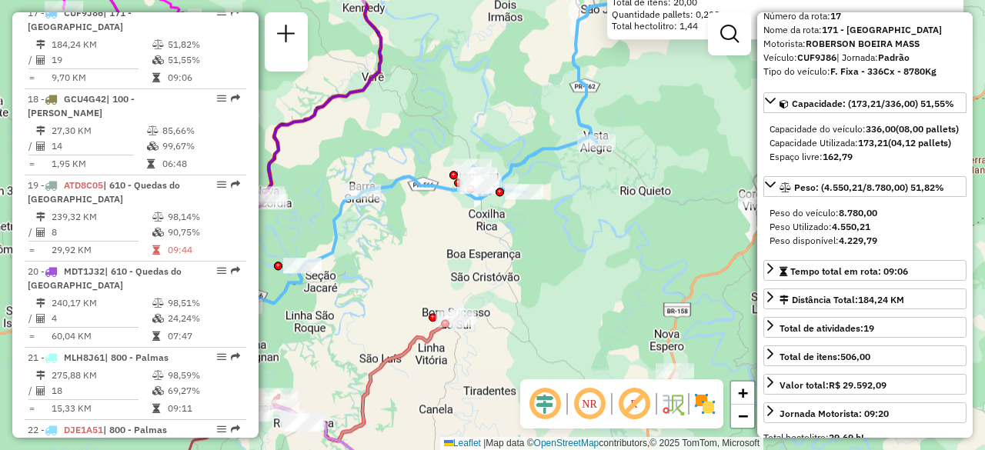
drag, startPoint x: 525, startPoint y: 219, endPoint x: 609, endPoint y: 210, distance: 84.4
click at [609, 210] on div "40917833 - [PERSON_NAME]: [STREET_ADDRESS][PERSON_NAME][PERSON_NAME] Pedidos: 0…" at bounding box center [492, 225] width 985 height 450
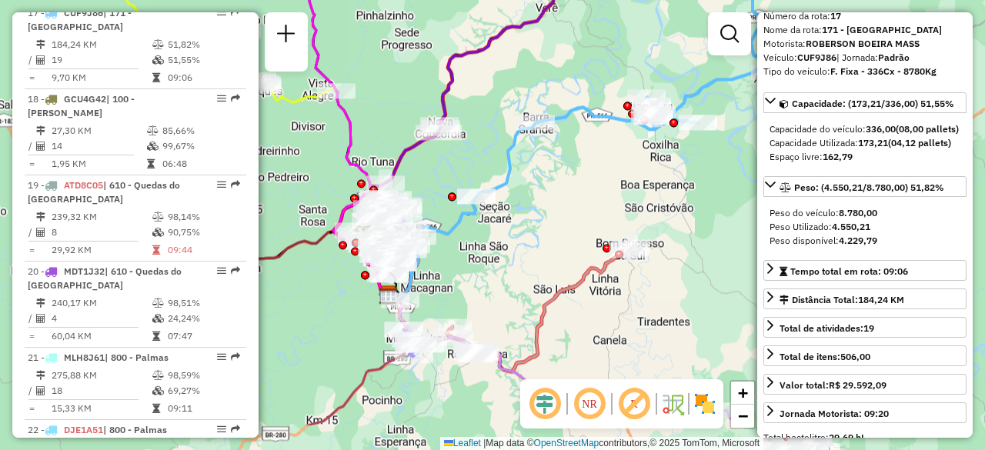
drag, startPoint x: 508, startPoint y: 282, endPoint x: 679, endPoint y: 213, distance: 184.0
click at [679, 213] on div "40917833 - [PERSON_NAME]: [STREET_ADDRESS][PERSON_NAME][PERSON_NAME] Pedidos: 0…" at bounding box center [492, 225] width 985 height 450
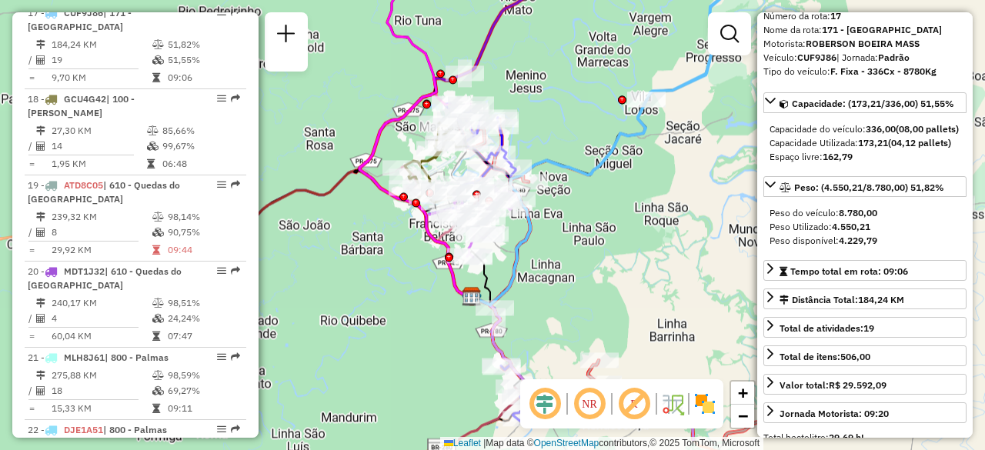
drag, startPoint x: 434, startPoint y: 293, endPoint x: 557, endPoint y: 239, distance: 134.4
click at [557, 239] on div "40917833 - [PERSON_NAME]: [STREET_ADDRESS][PERSON_NAME][PERSON_NAME] Pedidos: 0…" at bounding box center [492, 225] width 985 height 450
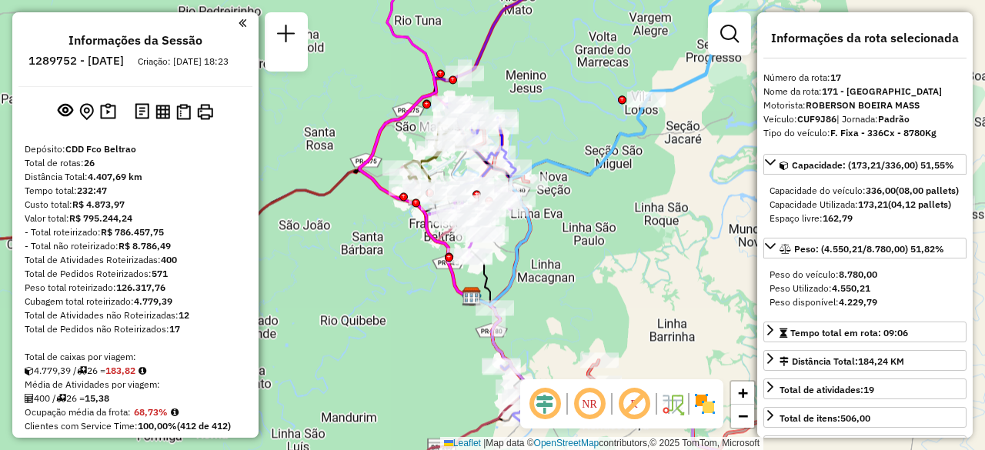
select select "**********"
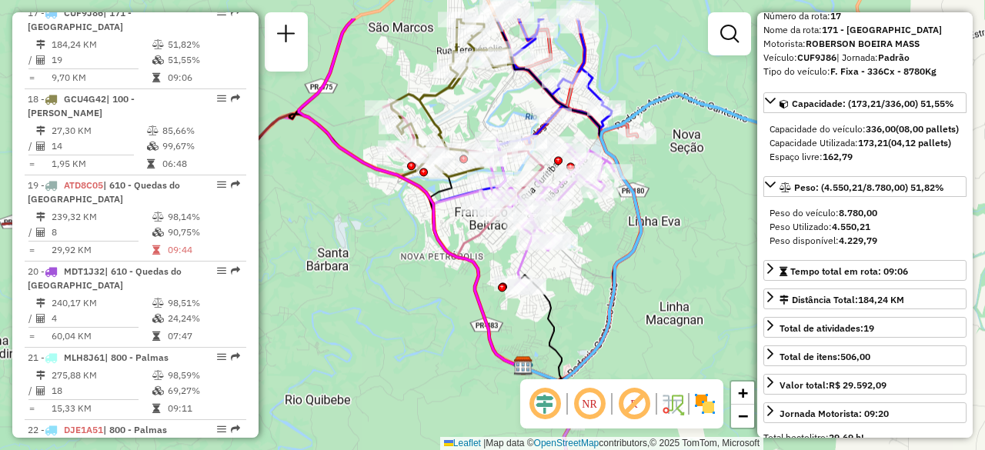
drag, startPoint x: 482, startPoint y: 234, endPoint x: 622, endPoint y: 322, distance: 165.6
click at [622, 322] on div "40917833 - [PERSON_NAME]: [STREET_ADDRESS][PERSON_NAME][PERSON_NAME] Pedidos: 0…" at bounding box center [492, 225] width 985 height 450
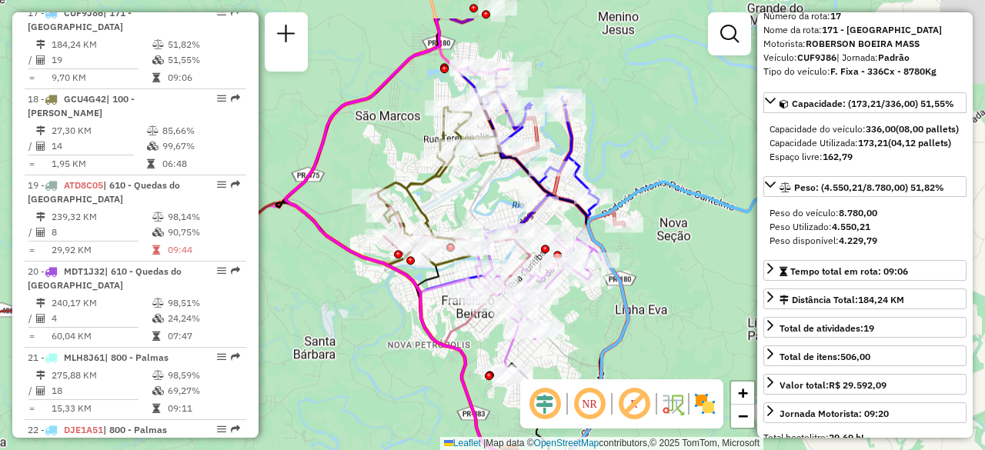
drag, startPoint x: 670, startPoint y: 68, endPoint x: 614, endPoint y: 137, distance: 88.6
click at [614, 137] on div "40917833 - [PERSON_NAME]: [STREET_ADDRESS][PERSON_NAME][PERSON_NAME] Pedidos: 0…" at bounding box center [492, 225] width 985 height 450
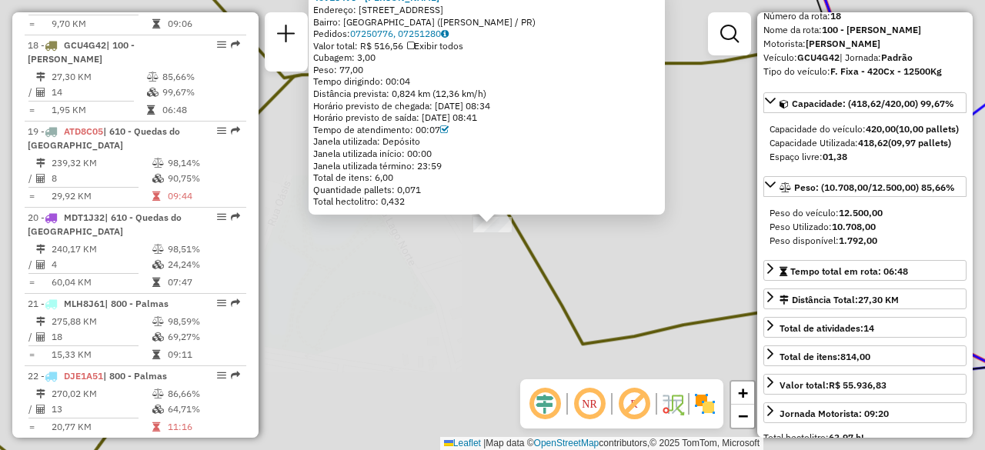
scroll to position [2161, 0]
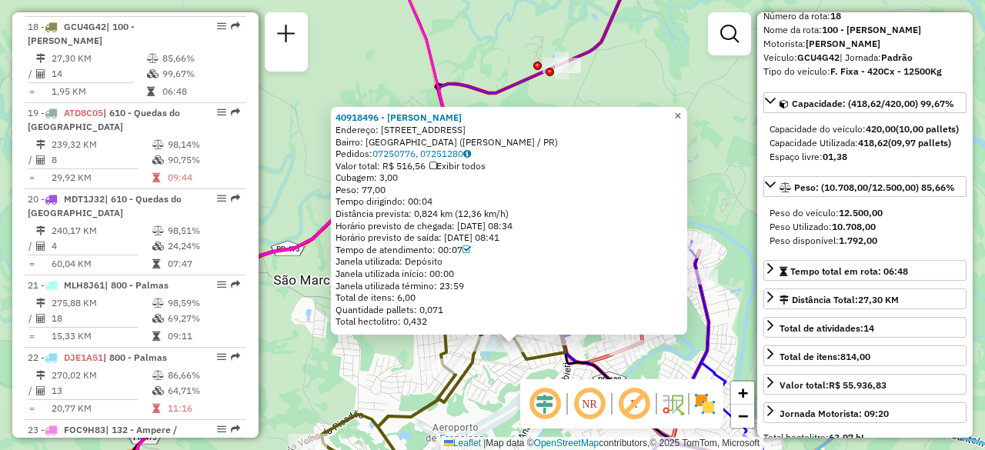
click at [681, 111] on span "×" at bounding box center [677, 115] width 7 height 13
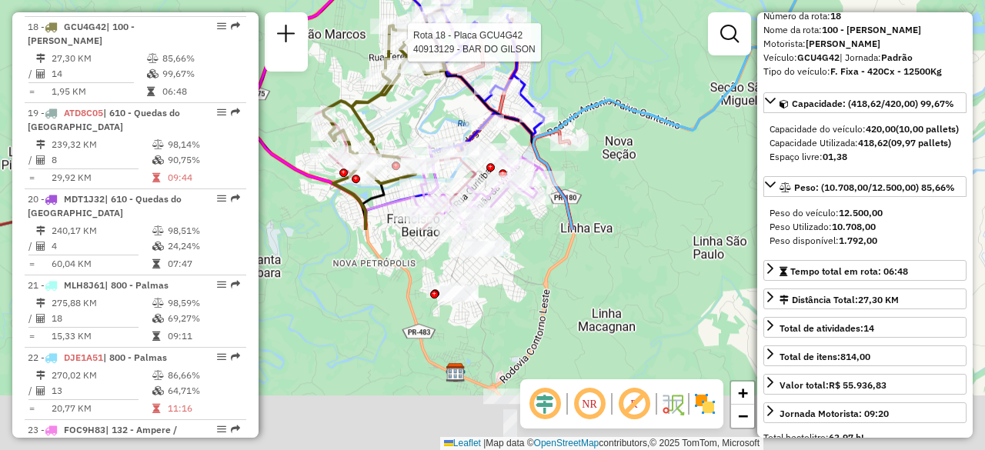
drag, startPoint x: 476, startPoint y: 319, endPoint x: 412, endPoint y: 241, distance: 100.6
click at [401, 50] on div at bounding box center [403, 42] width 38 height 15
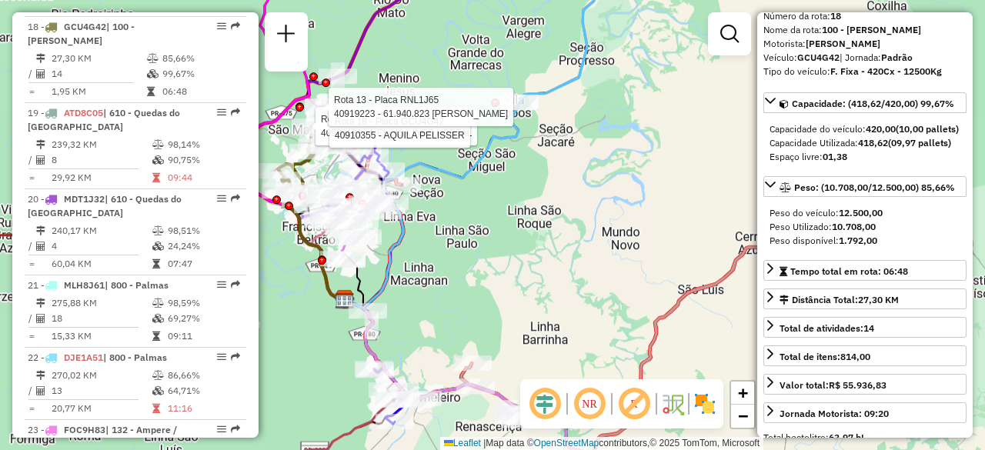
drag, startPoint x: 641, startPoint y: 349, endPoint x: 483, endPoint y: 344, distance: 157.8
click at [483, 344] on div "Rota 18 - Placa GCU4G42 40900121 - HELOISA INES HERTAL Rota 18 - Placa GCU4G42 …" at bounding box center [492, 225] width 985 height 450
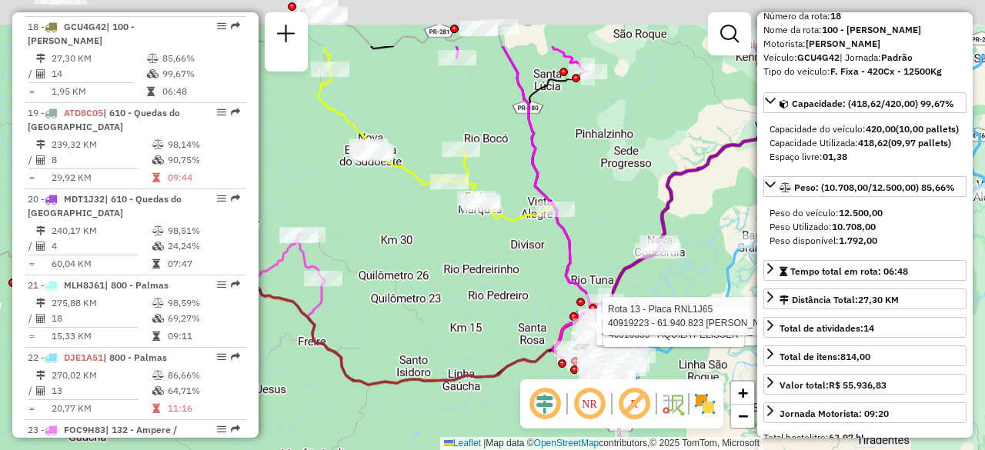
drag, startPoint x: 483, startPoint y: 267, endPoint x: 727, endPoint y: 387, distance: 271.8
click at [727, 387] on div "Rota 18 - Placa GCU4G42 40900121 - HELOISA INES HERTAL Rota 18 - Placa GCU4G42 …" at bounding box center [492, 225] width 985 height 450
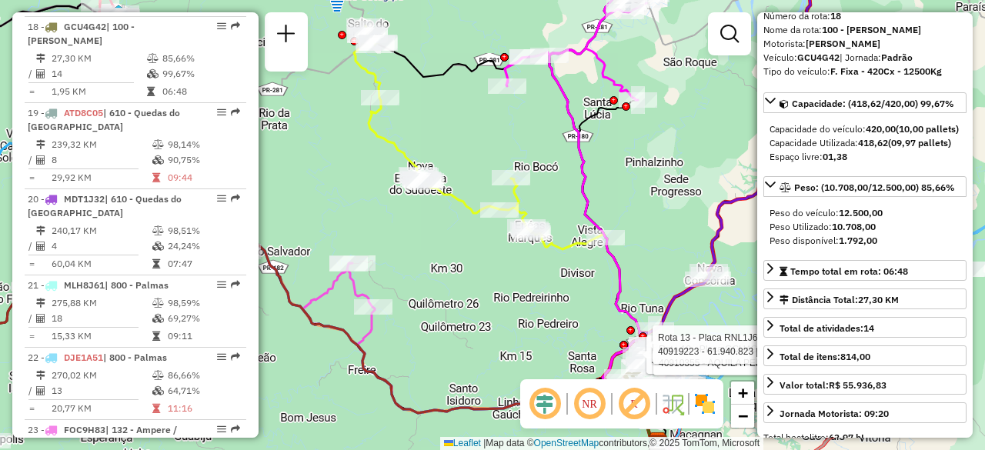
click at [404, 159] on icon at bounding box center [443, 129] width 179 height 207
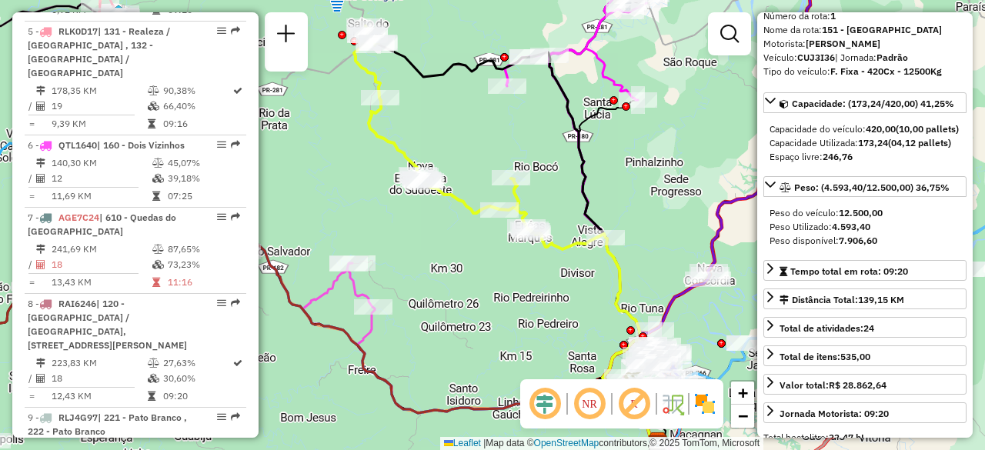
scroll to position [616, 0]
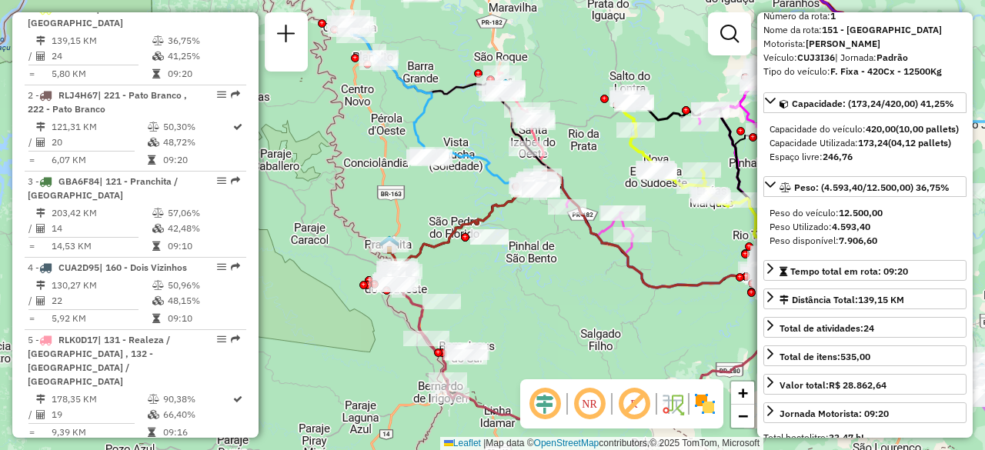
drag, startPoint x: 421, startPoint y: 301, endPoint x: 585, endPoint y: 255, distance: 170.1
click at [585, 255] on div "Janela de atendimento Grade de atendimento Capacidade Transportadoras Veículos …" at bounding box center [492, 225] width 985 height 450
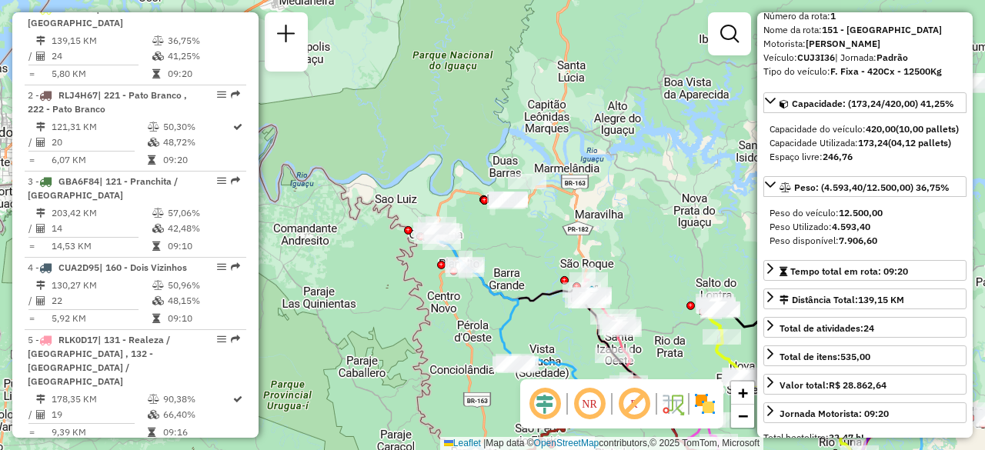
drag, startPoint x: 498, startPoint y: 336, endPoint x: 536, endPoint y: 429, distance: 99.7
click at [536, 429] on div "Janela de atendimento Grade de atendimento Capacidade Transportadoras Veículos …" at bounding box center [492, 225] width 985 height 450
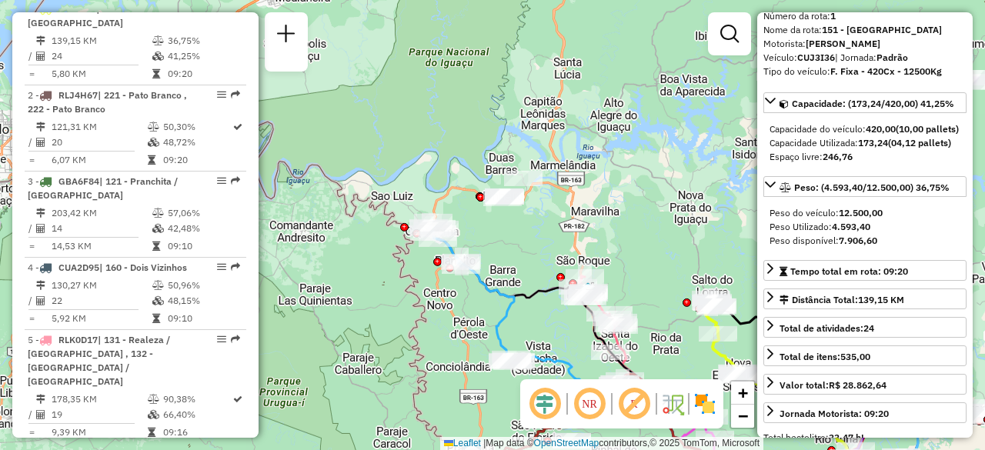
click at [405, 261] on div "Janela de atendimento Grade de atendimento Capacidade Transportadoras Veículos …" at bounding box center [492, 225] width 985 height 450
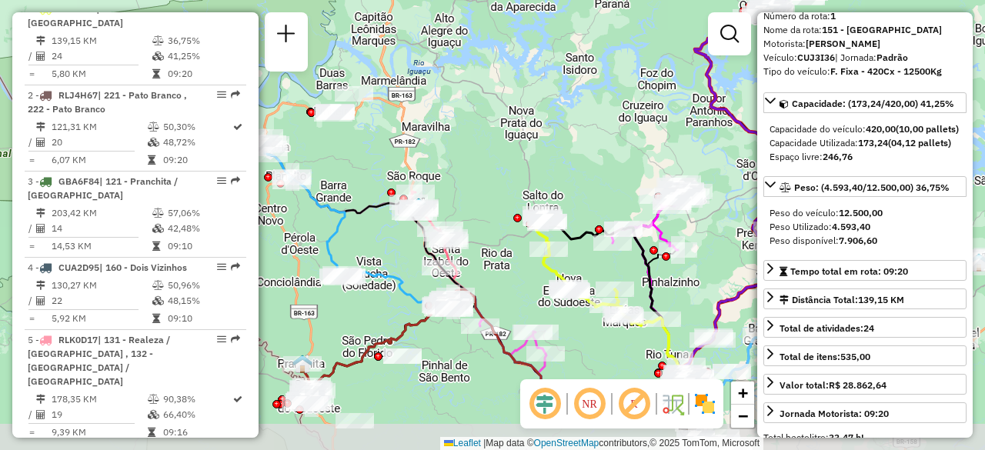
drag, startPoint x: 603, startPoint y: 262, endPoint x: 434, endPoint y: 178, distance: 189.3
click at [434, 178] on div "Janela de atendimento Grade de atendimento Capacidade Transportadoras Veículos …" at bounding box center [492, 225] width 985 height 450
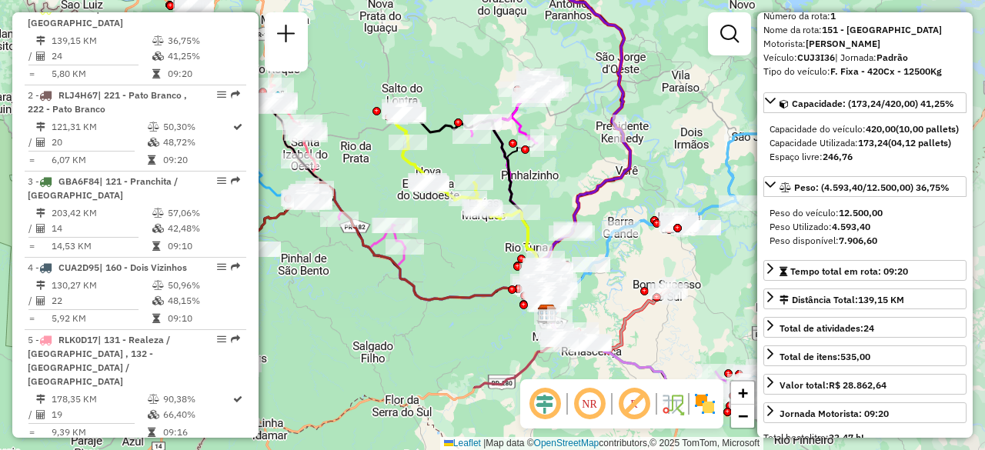
drag, startPoint x: 433, startPoint y: 405, endPoint x: 292, endPoint y: 299, distance: 176.8
click at [292, 299] on div "Janela de atendimento Grade de atendimento Capacidade Transportadoras Veículos …" at bounding box center [492, 225] width 985 height 450
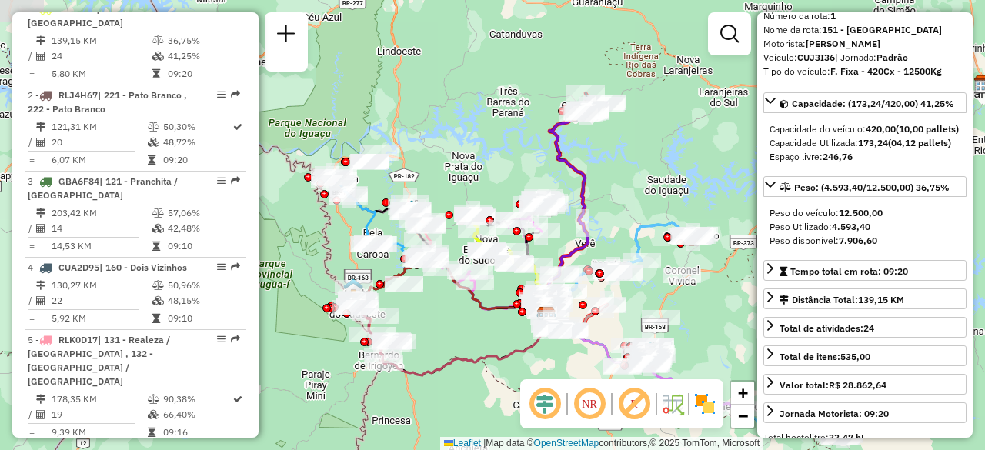
drag, startPoint x: 480, startPoint y: 347, endPoint x: 458, endPoint y: 402, distance: 59.0
click at [458, 402] on div "Janela de atendimento Grade de atendimento Capacidade Transportadoras Veículos …" at bounding box center [492, 225] width 985 height 450
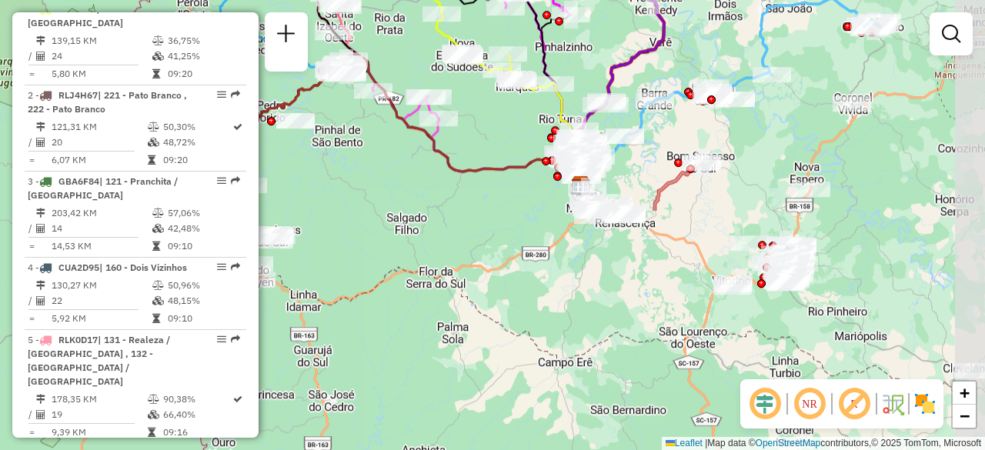
drag, startPoint x: 572, startPoint y: 266, endPoint x: 432, endPoint y: 32, distance: 273.3
click at [432, 32] on icon at bounding box center [473, 29] width 88 height 103
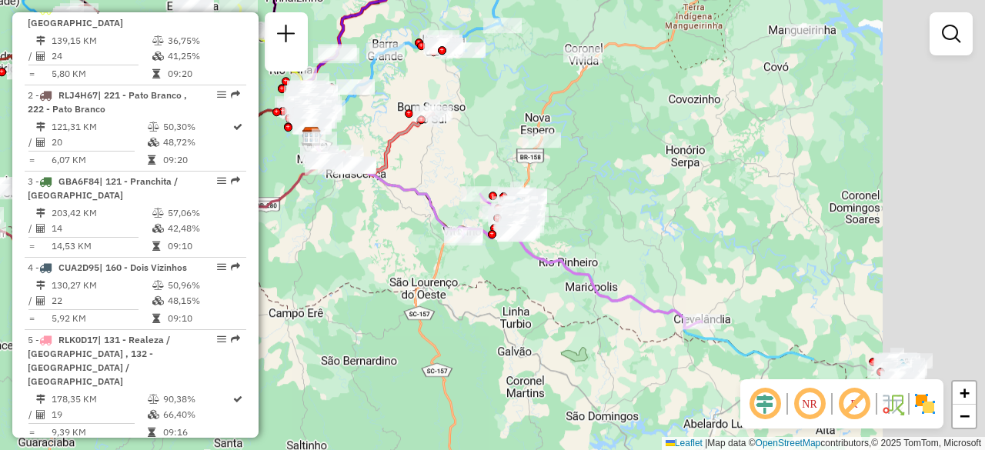
drag, startPoint x: 612, startPoint y: 236, endPoint x: 343, endPoint y: 187, distance: 273.8
click at [343, 187] on div "Rota 1 - Placa CUJ3I36 40914198 - FAUSTINO DA ROSA 770 Rota 1 - Placa CUJ3I36 4…" at bounding box center [492, 225] width 985 height 450
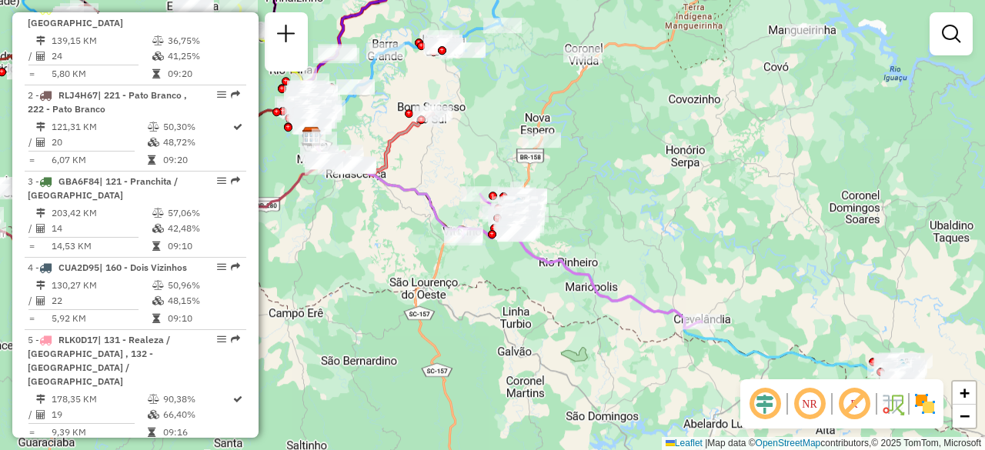
click at [661, 313] on icon at bounding box center [582, 261] width 240 height 134
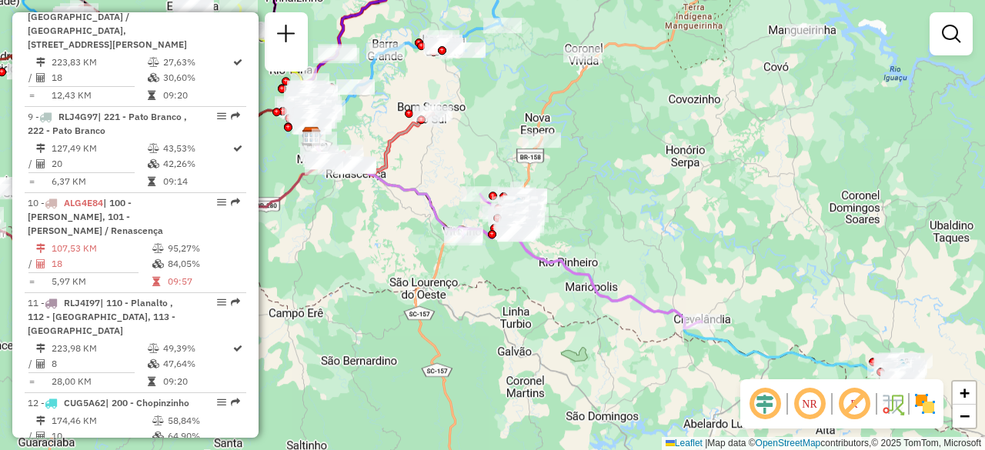
select select "**********"
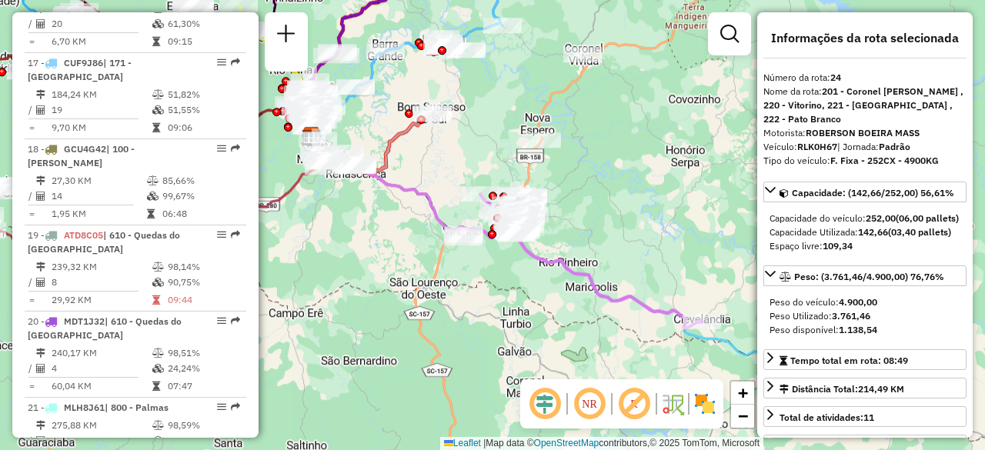
scroll to position [2648, 0]
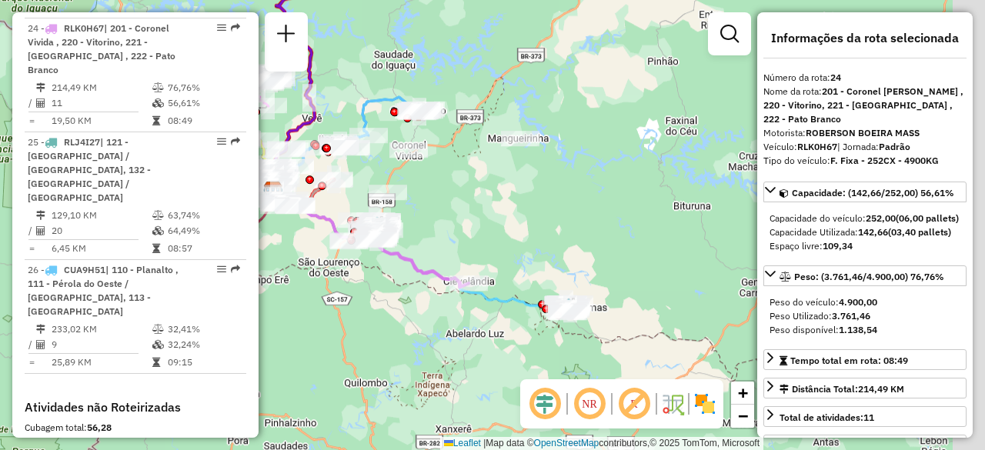
drag, startPoint x: 415, startPoint y: 298, endPoint x: 395, endPoint y: 302, distance: 20.4
click at [382, 295] on div "Janela de atendimento Grade de atendimento Capacidade Transportadoras Veículos …" at bounding box center [492, 225] width 985 height 450
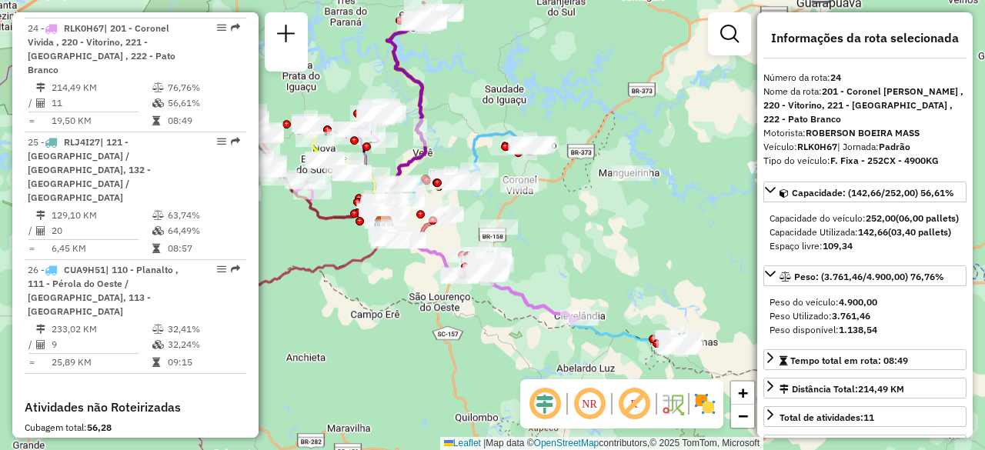
drag, startPoint x: 552, startPoint y: 250, endPoint x: 596, endPoint y: 260, distance: 44.2
click at [596, 260] on div "Janela de atendimento Grade de atendimento Capacidade Transportadoras Veículos …" at bounding box center [492, 225] width 985 height 450
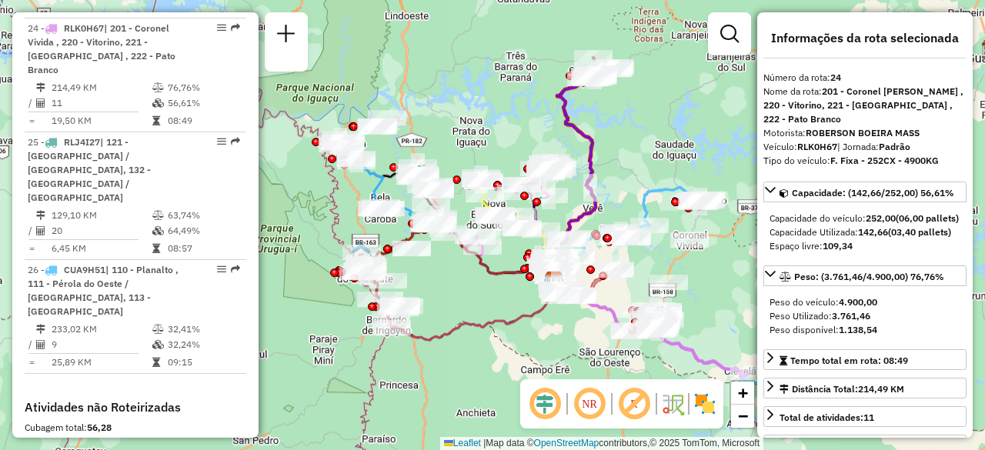
drag, startPoint x: 345, startPoint y: 224, endPoint x: 506, endPoint y: 275, distance: 168.6
click at [506, 275] on icon at bounding box center [457, 248] width 193 height 66
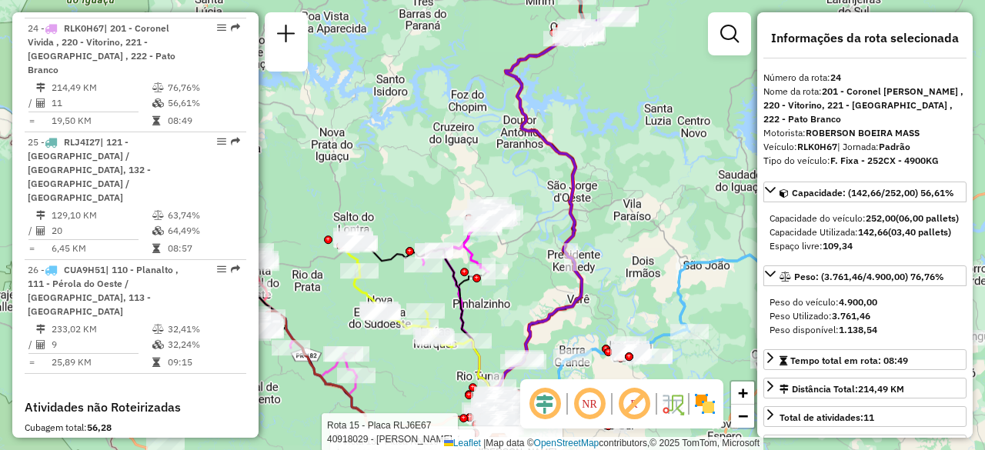
drag, startPoint x: 517, startPoint y: 261, endPoint x: 479, endPoint y: 205, distance: 67.6
click at [479, 205] on div "Rota 13 - Placa RNL1J65 40900681 - LANCHONETE RECANTO M Rota 13 - Placa RNL1J65…" at bounding box center [492, 225] width 985 height 450
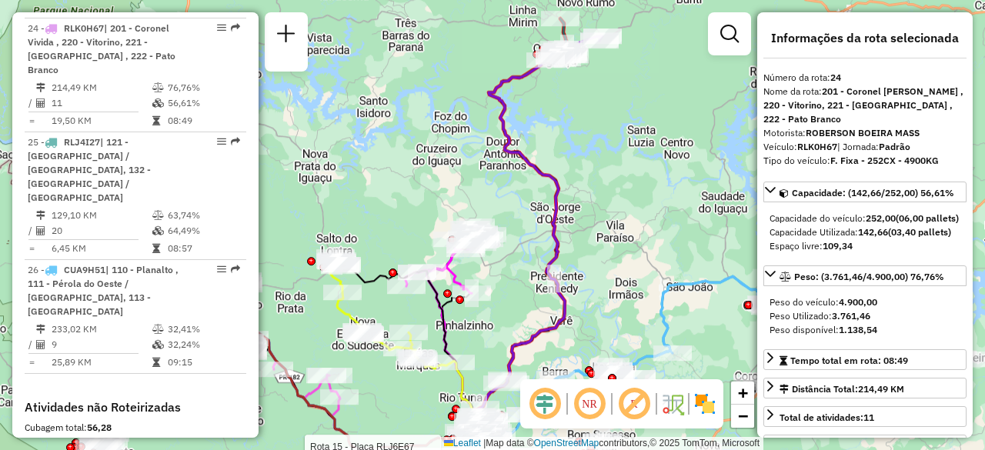
click at [338, 305] on icon at bounding box center [374, 308] width 88 height 103
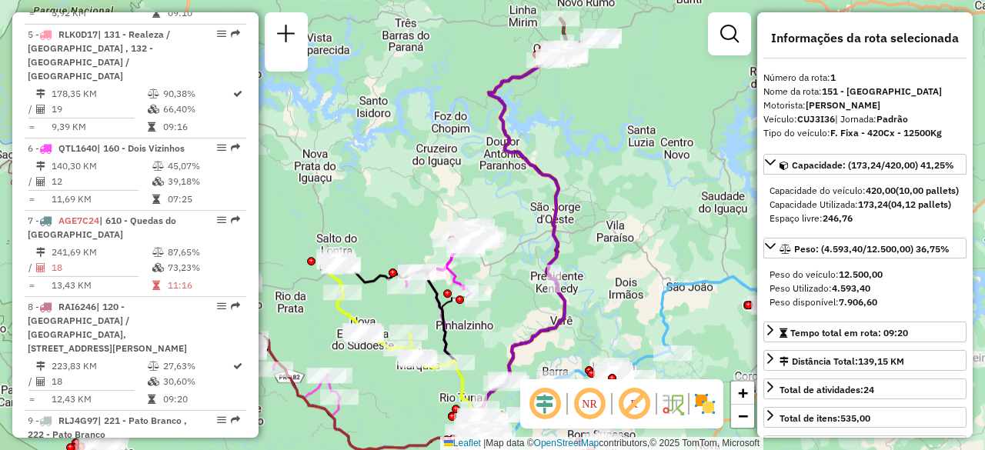
scroll to position [616, 0]
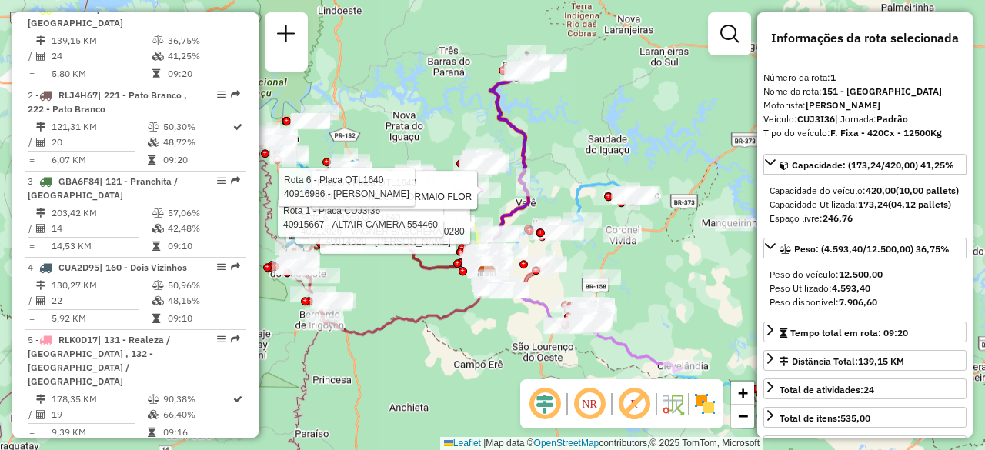
drag, startPoint x: 494, startPoint y: 361, endPoint x: 393, endPoint y: 278, distance: 130.6
click at [393, 278] on div "Rota 6 - Placa QTL1640 40917966 - VALCIR FORMAIO FLOR Rota 7 - Placa AGE7C24 40…" at bounding box center [492, 225] width 985 height 450
click at [362, 86] on div "Rota 7 - Placa AGE7C24 40914529 - [PERSON_NAME] NONATO Rota 1 - Placa CUJ3I36 4…" at bounding box center [492, 225] width 985 height 450
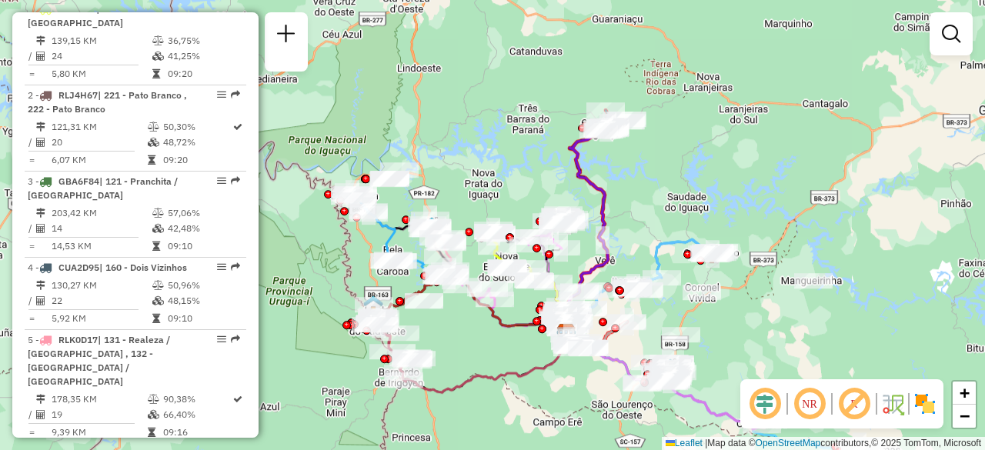
drag, startPoint x: 401, startPoint y: 360, endPoint x: 480, endPoint y: 418, distance: 98.0
click at [480, 418] on div "Janela de atendimento Grade de atendimento Capacidade Transportadoras Veículos …" at bounding box center [492, 225] width 985 height 450
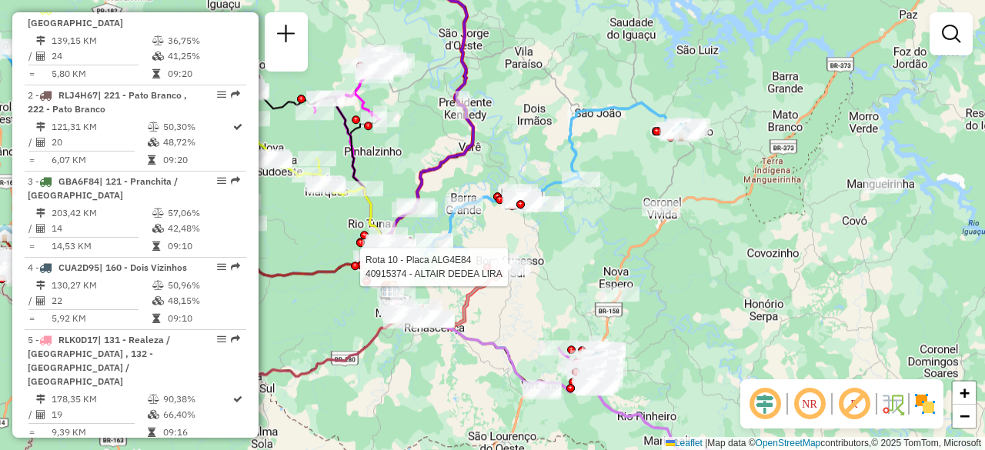
click at [491, 345] on icon at bounding box center [585, 386] width 390 height 192
select select "**********"
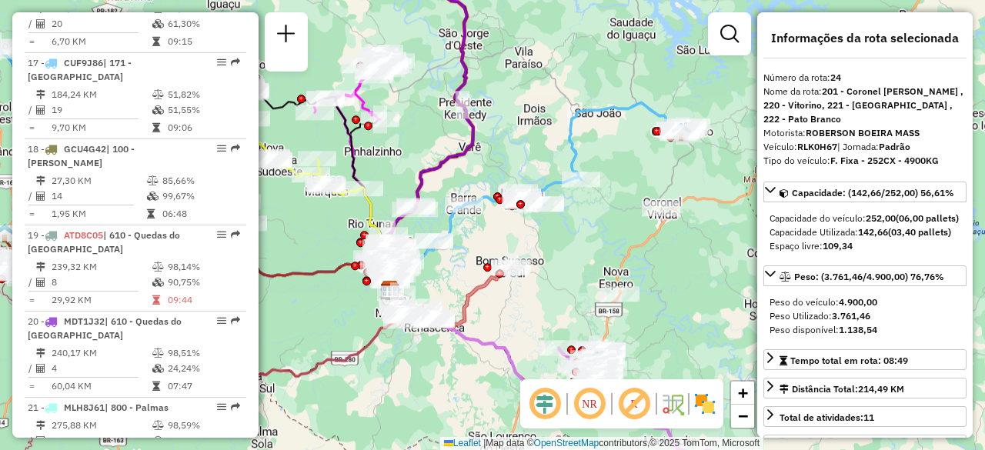
scroll to position [2648, 0]
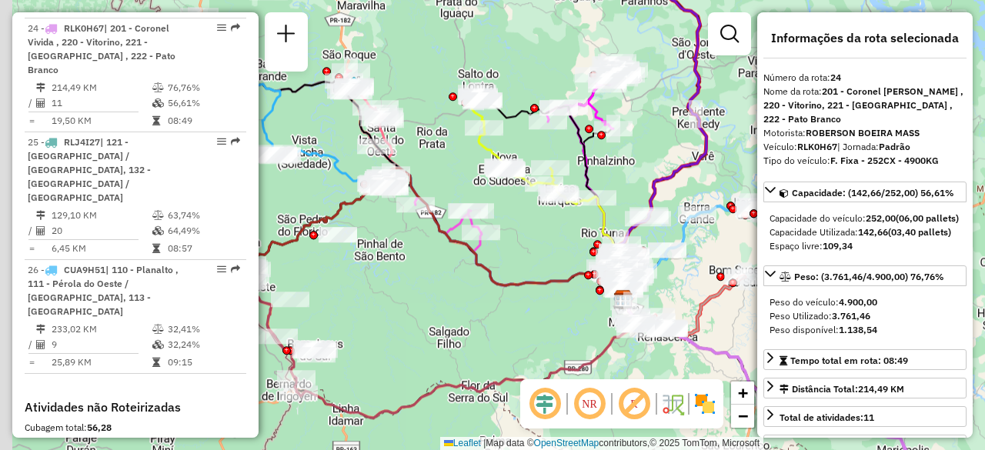
drag, startPoint x: 525, startPoint y: 349, endPoint x: 758, endPoint y: 359, distance: 233.3
click at [758, 359] on hb-router-mapa "Informações da Sessão 1289752 - [DATE] Criação: [DATE] 18:23 Depósito: CDD Fco …" at bounding box center [492, 225] width 985 height 450
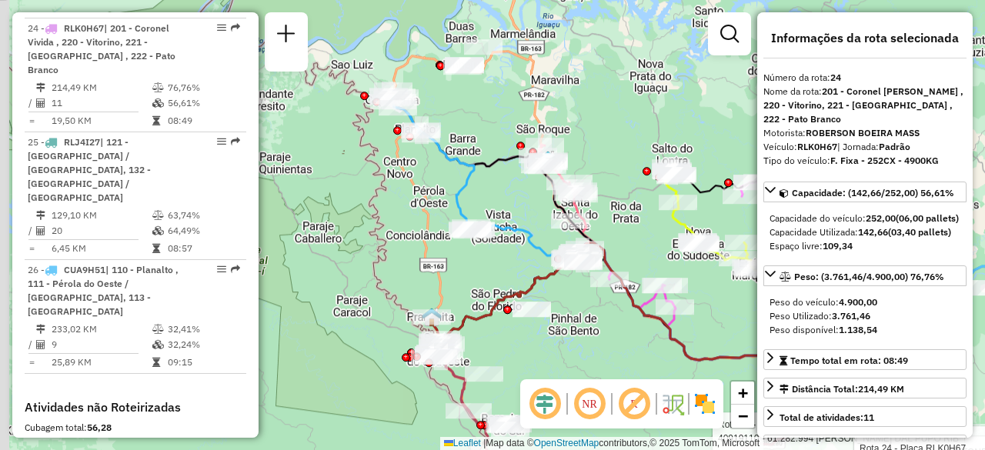
drag, startPoint x: 448, startPoint y: 284, endPoint x: 642, endPoint y: 359, distance: 207.8
click at [642, 359] on div "Rota 16 - Placa RLJ4I77 40904875 - ARIOTTI e TONET LTDA Rota 24 - Placa RLK0H67…" at bounding box center [492, 225] width 985 height 450
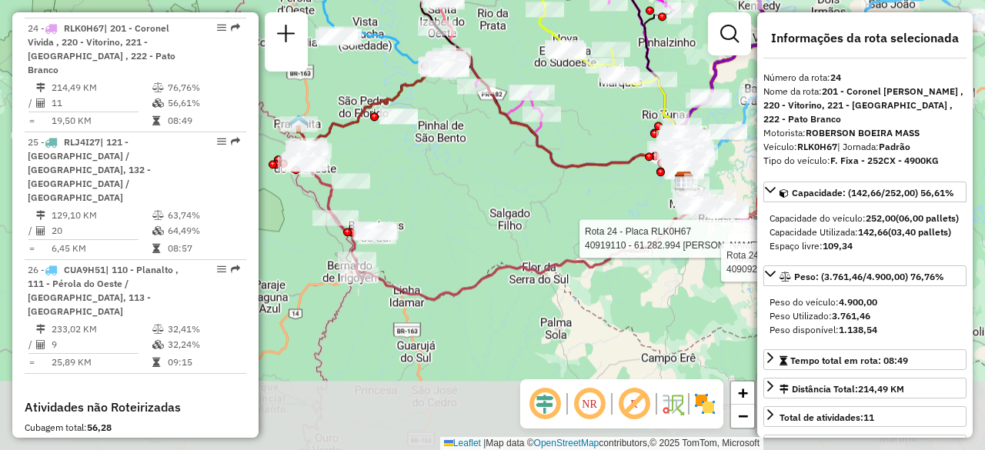
drag, startPoint x: 489, startPoint y: 301, endPoint x: 345, endPoint y: 98, distance: 249.4
click at [345, 98] on icon at bounding box center [491, 115] width 386 height 132
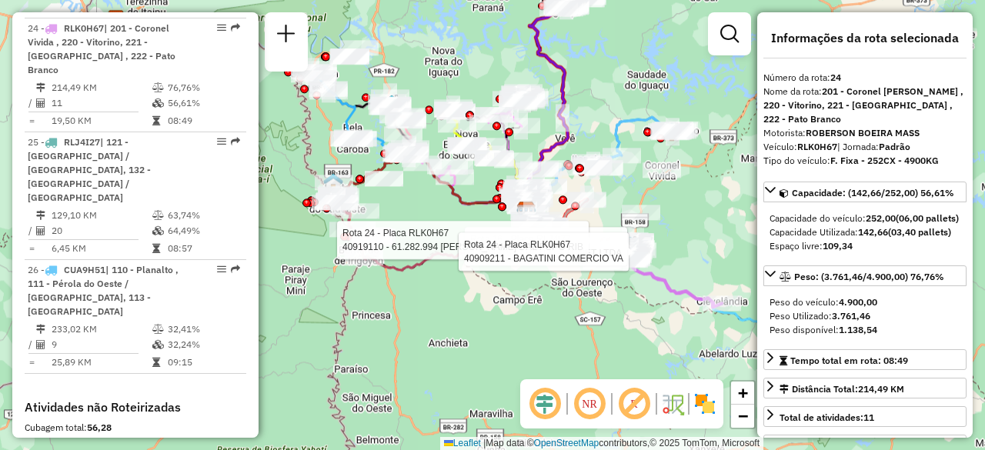
drag, startPoint x: 572, startPoint y: 287, endPoint x: 493, endPoint y: 322, distance: 86.1
click at [493, 322] on div "Rota 16 - Placa RLJ4I77 40904875 - ARIOTTI e TONET LTDA Rota 24 - Placa RLK0H67…" at bounding box center [492, 225] width 985 height 450
